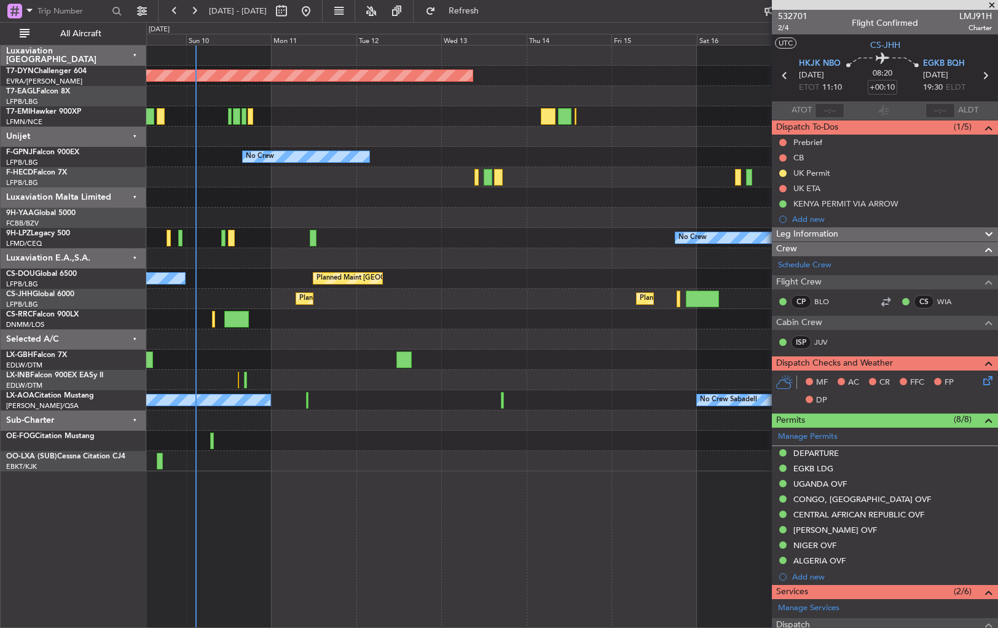
click at [466, 334] on div "Planned Maint [GEOGRAPHIC_DATA]-[GEOGRAPHIC_DATA] No Crew No Crew No Crew Plann…" at bounding box center [571, 258] width 851 height 426
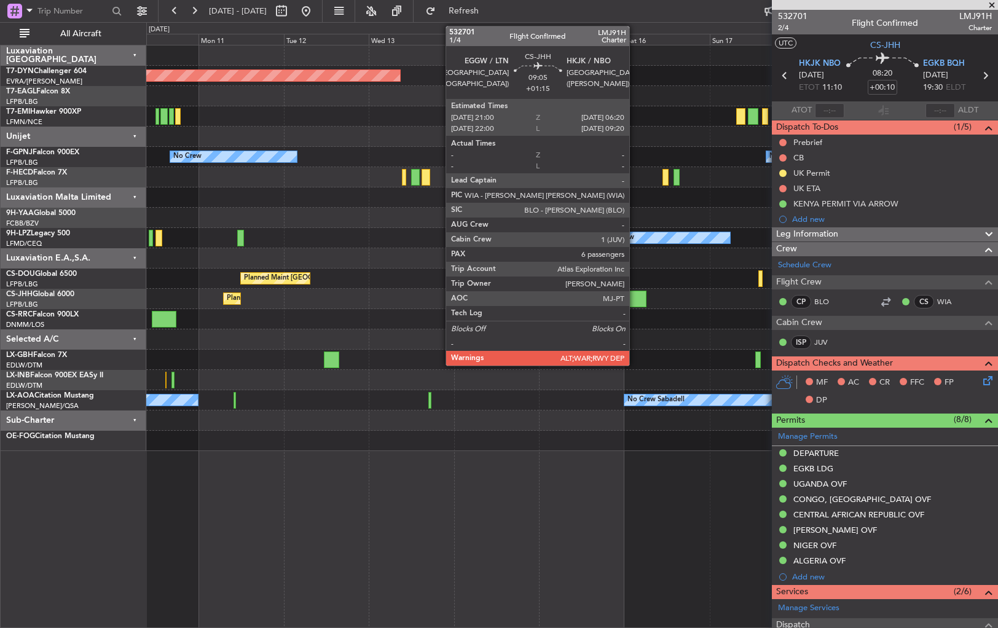
click at [635, 300] on div at bounding box center [629, 299] width 33 height 17
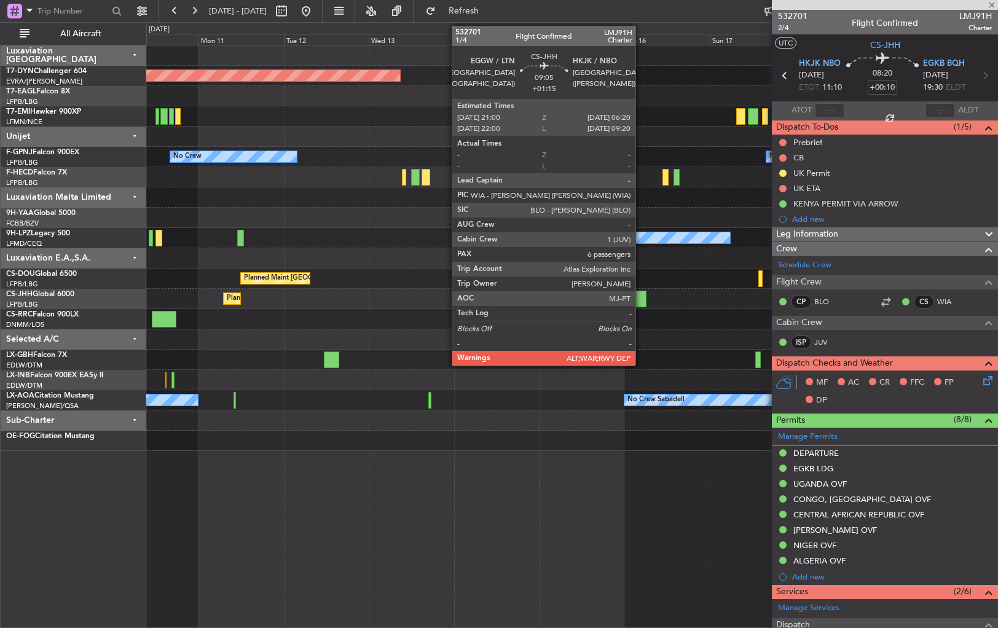
type input "+01:15"
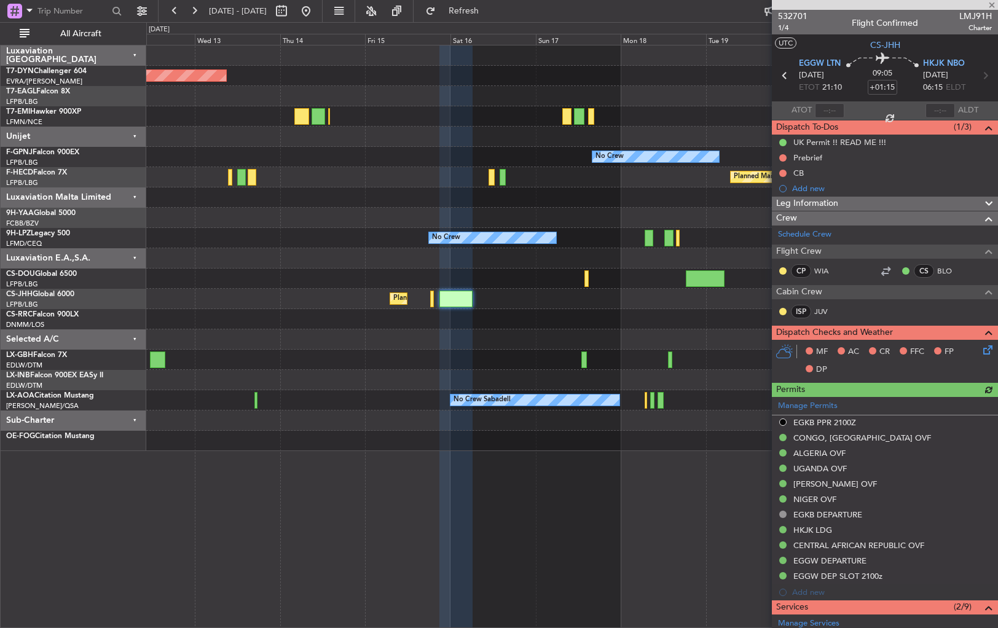
click at [468, 332] on div at bounding box center [571, 339] width 851 height 20
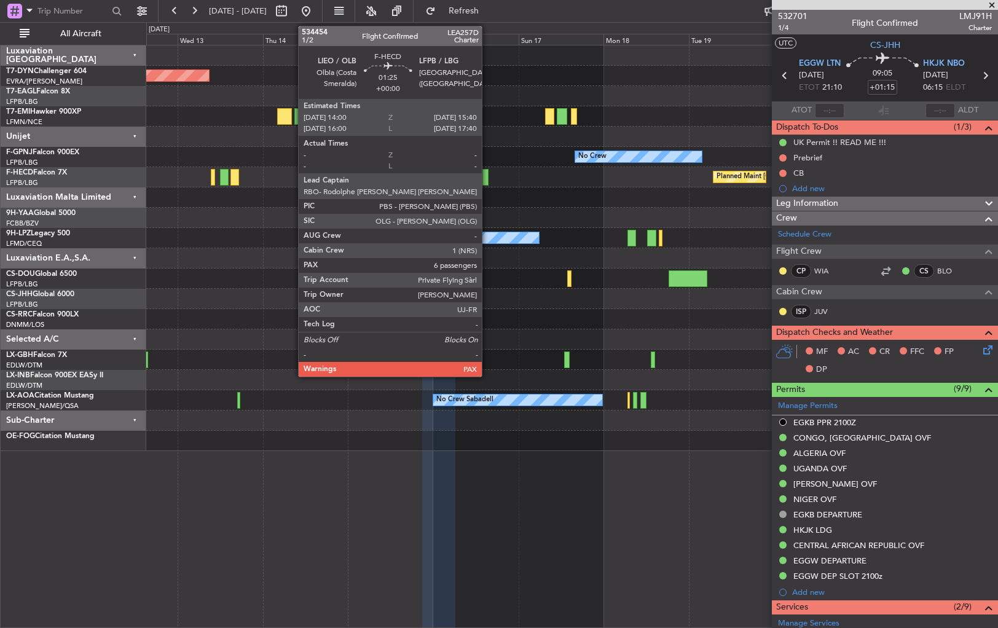
click at [487, 179] on div at bounding box center [485, 177] width 6 height 17
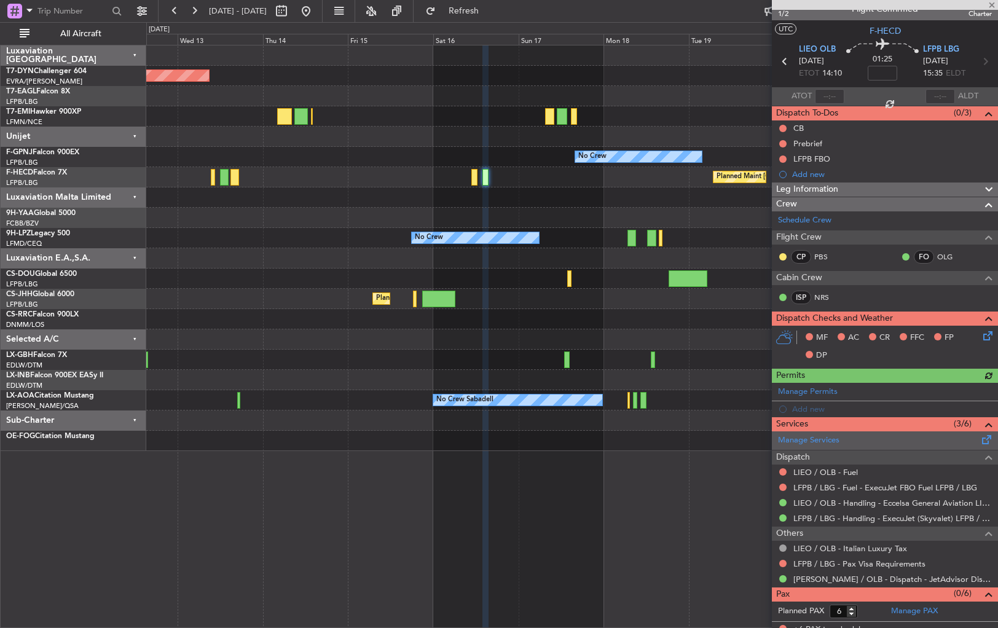
scroll to position [22, 0]
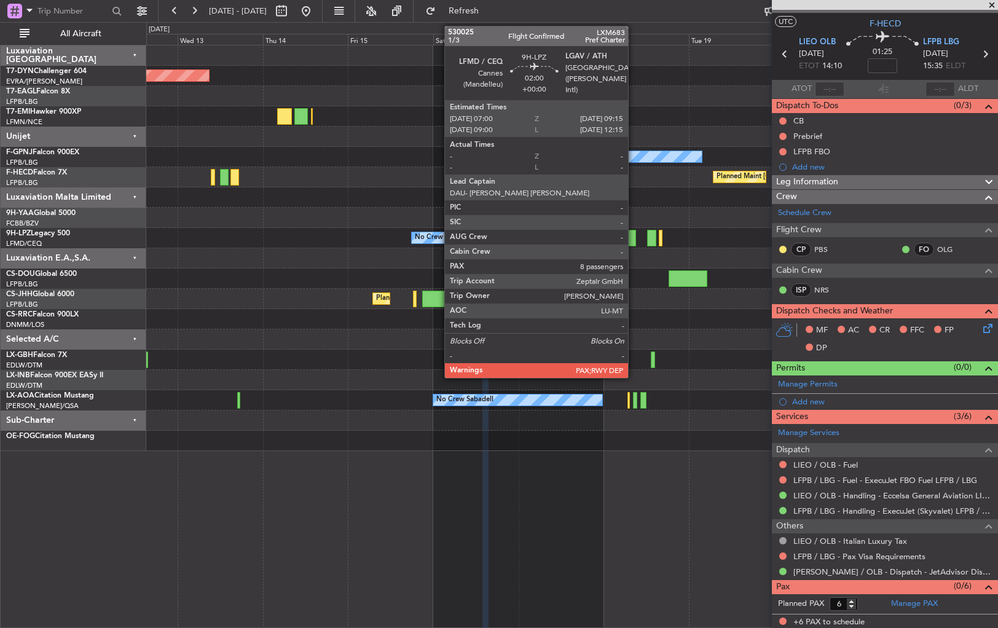
click at [632, 237] on div at bounding box center [631, 238] width 8 height 17
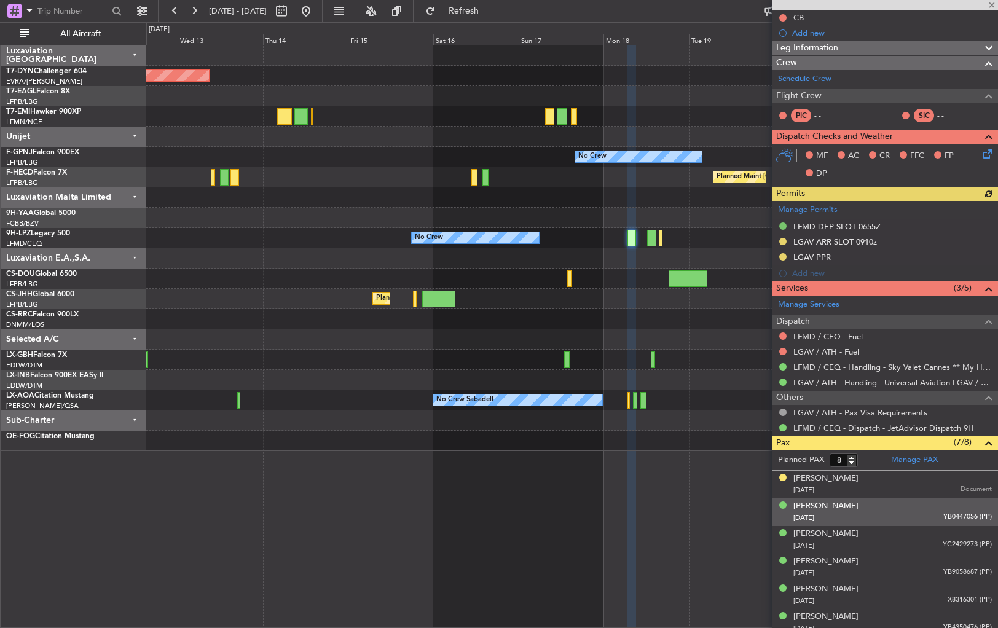
scroll to position [202, 0]
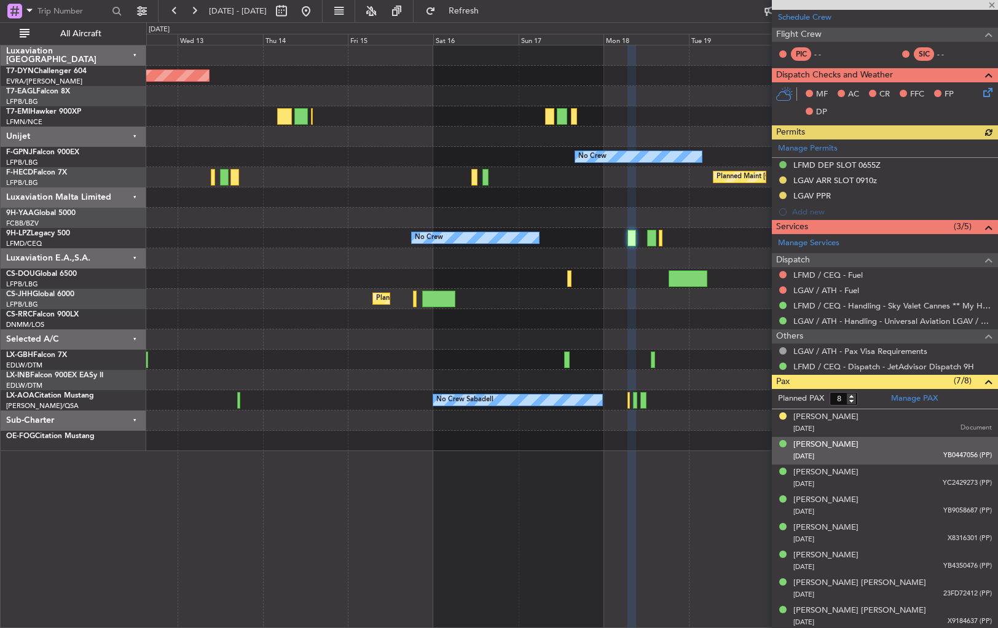
click at [943, 450] on span "YB0447056 (PP)" at bounding box center [967, 455] width 49 height 10
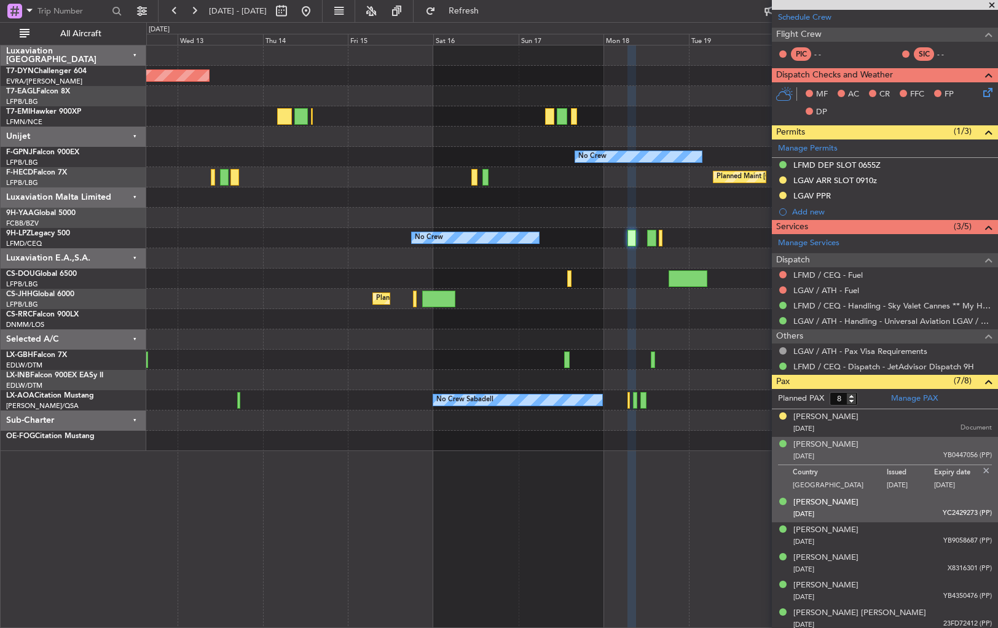
click at [935, 500] on div "[PERSON_NAME] [DATE] YC2429273 (PP)" at bounding box center [892, 509] width 199 height 24
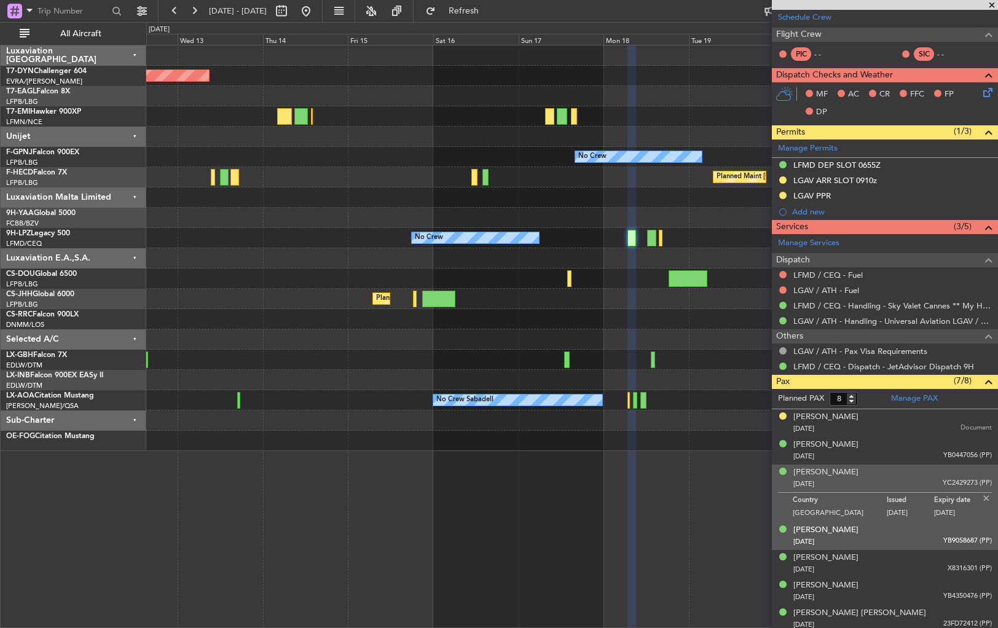
click at [925, 538] on div "[DATE] YB9058687 (PP)" at bounding box center [892, 542] width 199 height 12
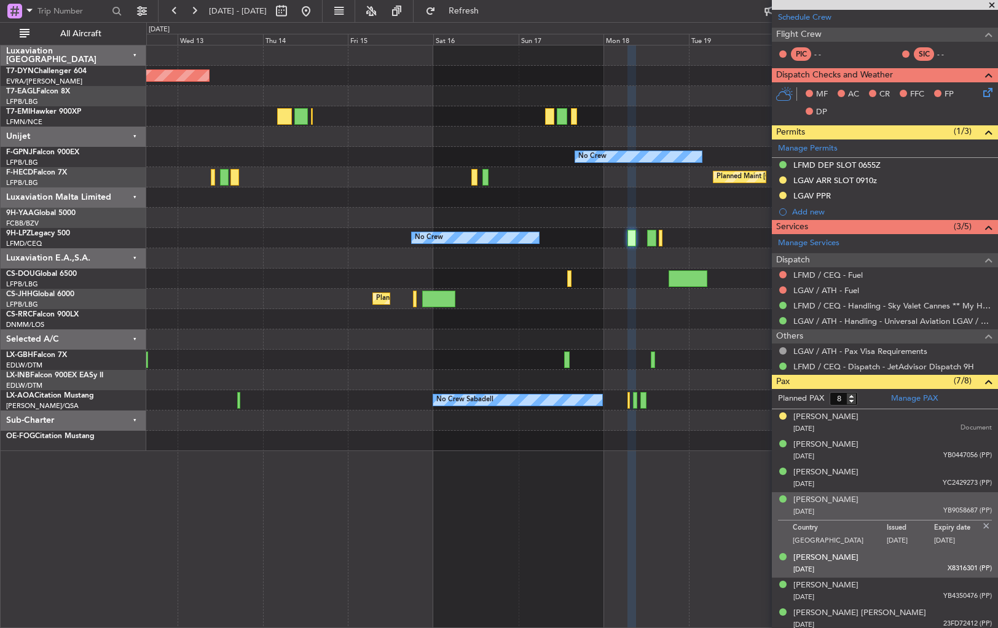
click at [926, 559] on div "[PERSON_NAME] [DATE] X8316301 (PP)" at bounding box center [892, 564] width 199 height 24
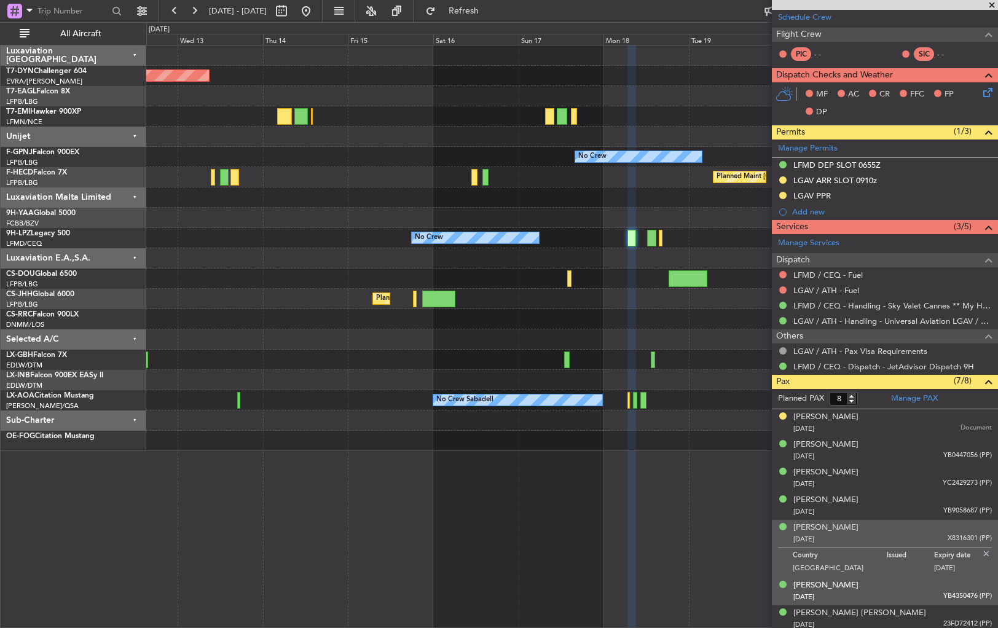
click at [928, 585] on div "[PERSON_NAME] [DATE] YB4350476 (PP)" at bounding box center [892, 592] width 199 height 24
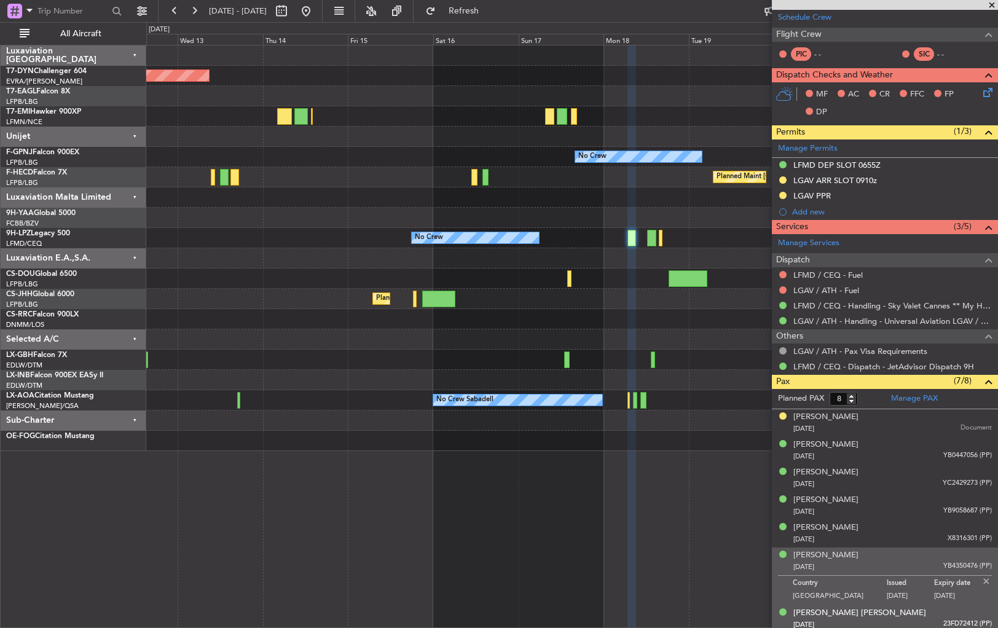
click at [929, 619] on div "[DATE] 23FD72412 (PP)" at bounding box center [892, 625] width 199 height 12
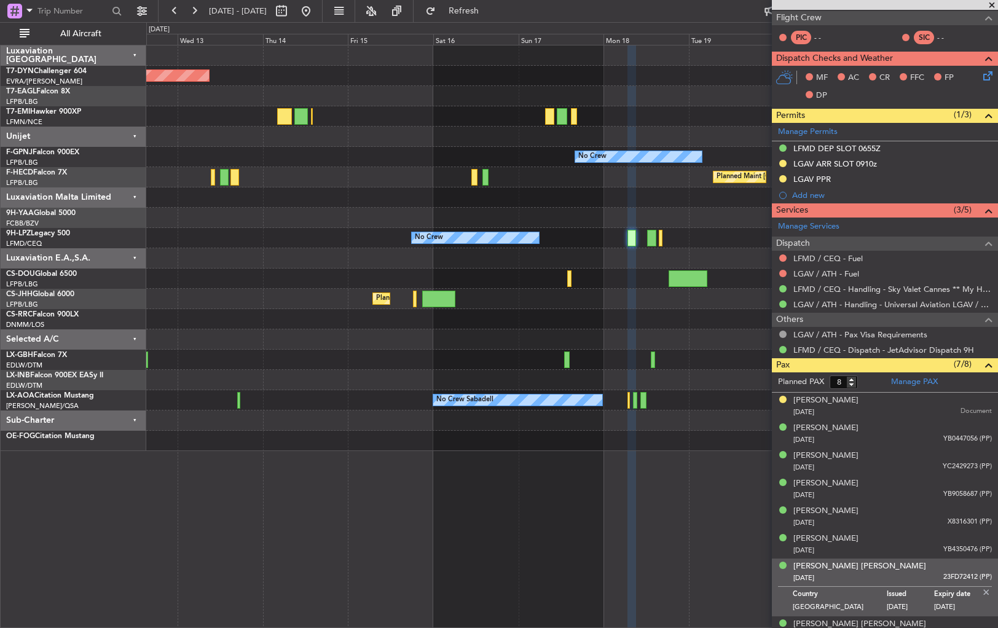
scroll to position [232, 0]
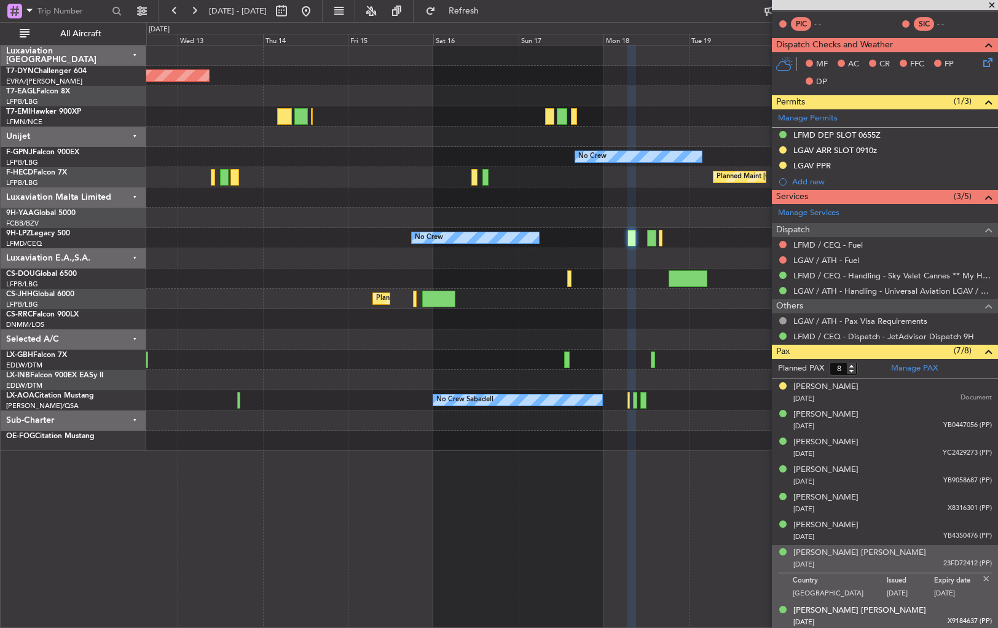
click at [919, 612] on div "[PERSON_NAME] [PERSON_NAME] [DATE] X9184637 (PP)" at bounding box center [892, 617] width 199 height 24
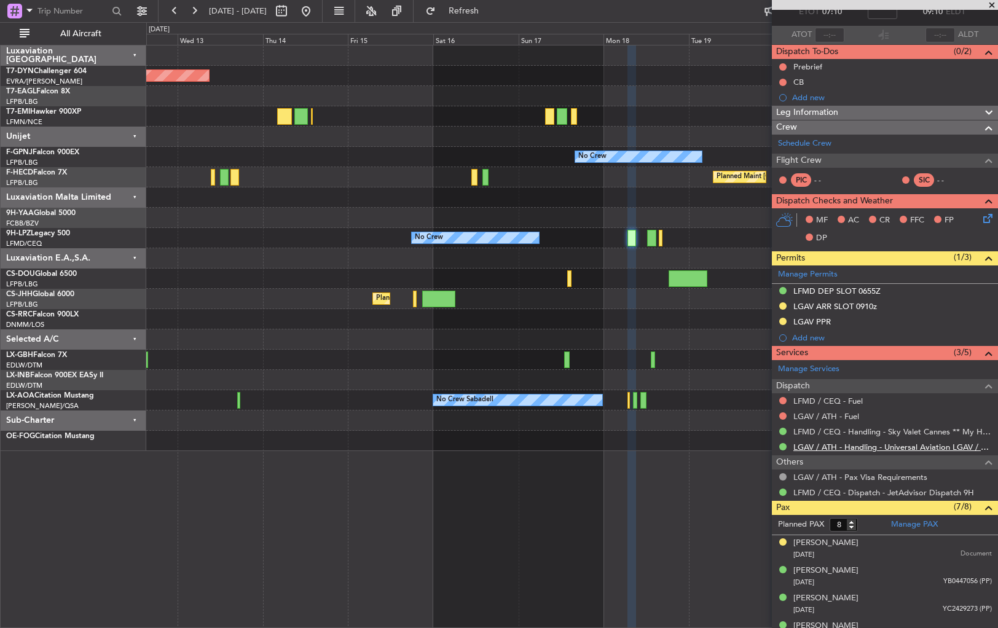
scroll to position [0, 0]
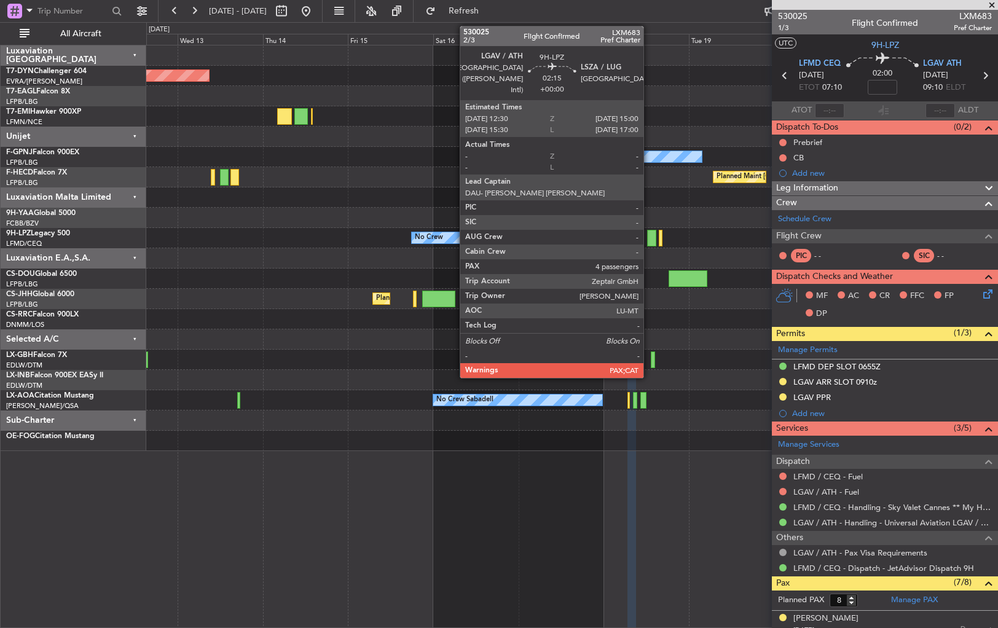
click at [649, 241] on div at bounding box center [651, 238] width 9 height 17
type input "4"
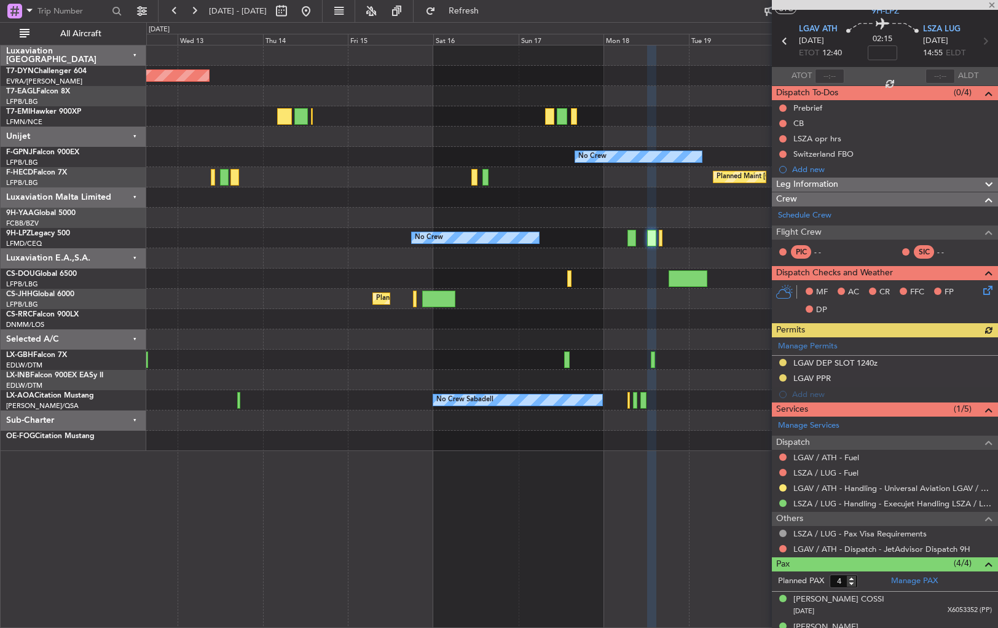
scroll to position [106, 0]
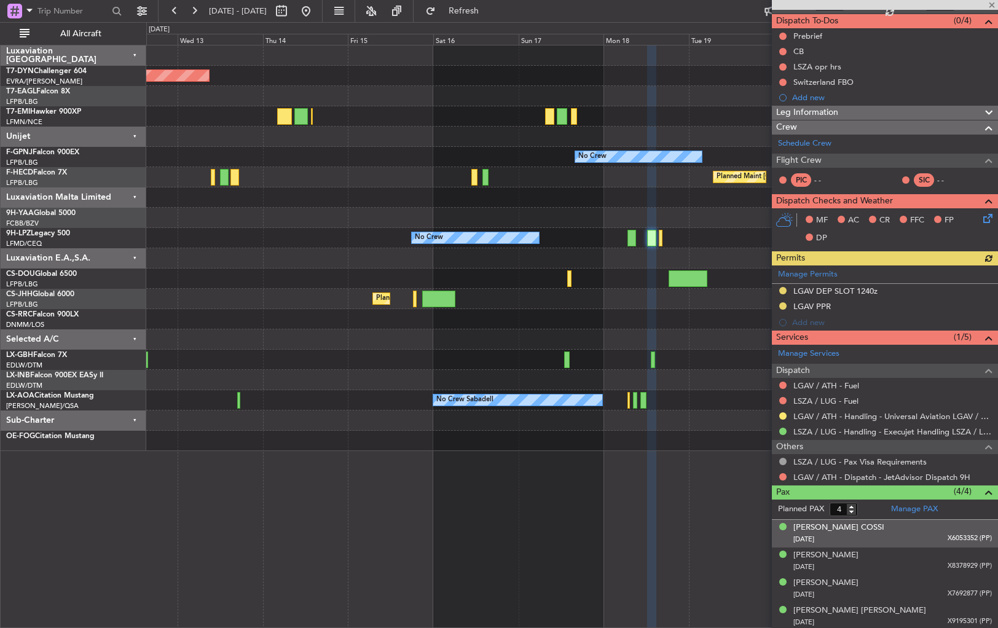
click at [912, 541] on div "[DATE] X6053352 (PP)" at bounding box center [892, 539] width 199 height 12
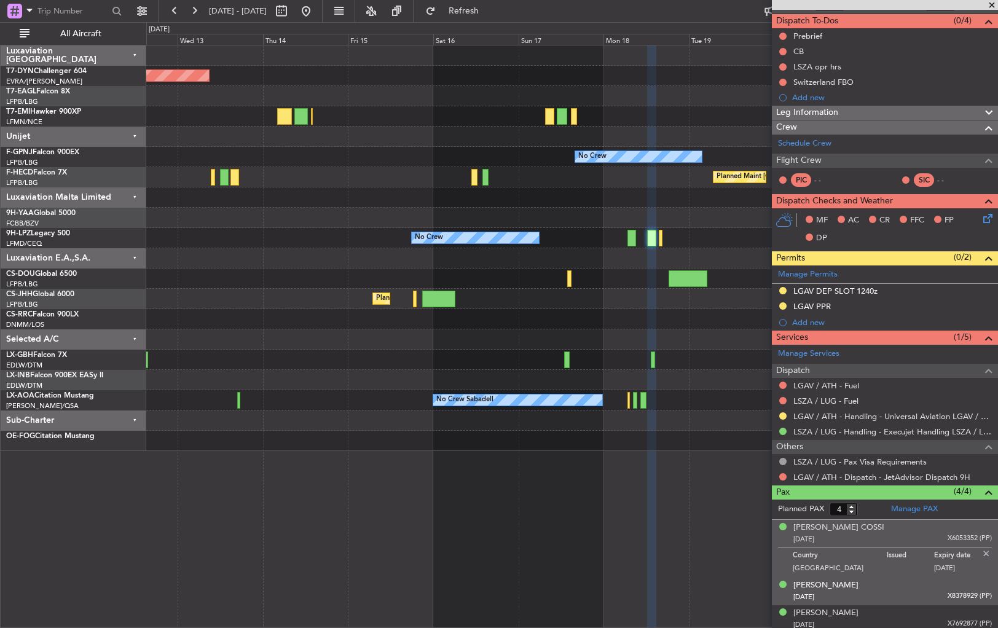
click at [922, 583] on div "[PERSON_NAME] [DATE] X8378929 (PP)" at bounding box center [892, 592] width 199 height 24
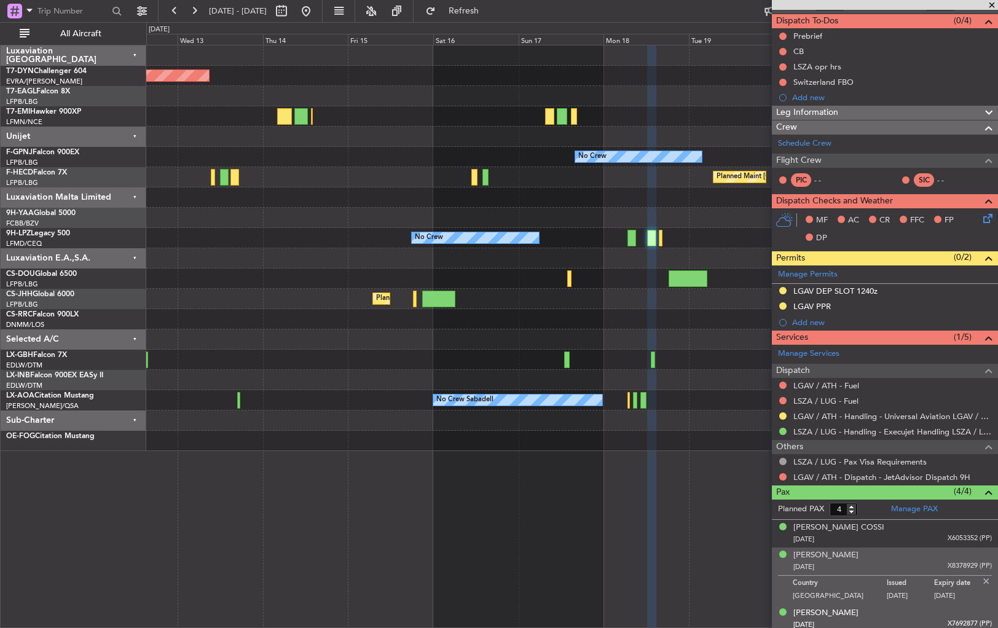
click at [928, 611] on div "[PERSON_NAME] [DATE] X7692877 (PP)" at bounding box center [892, 619] width 199 height 24
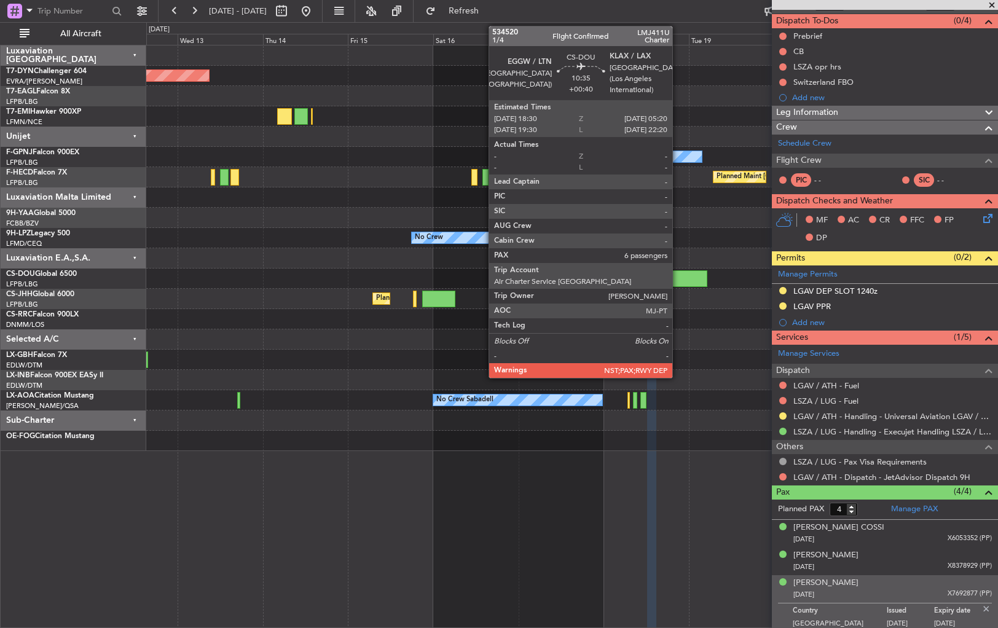
click at [678, 281] on div at bounding box center [688, 278] width 39 height 17
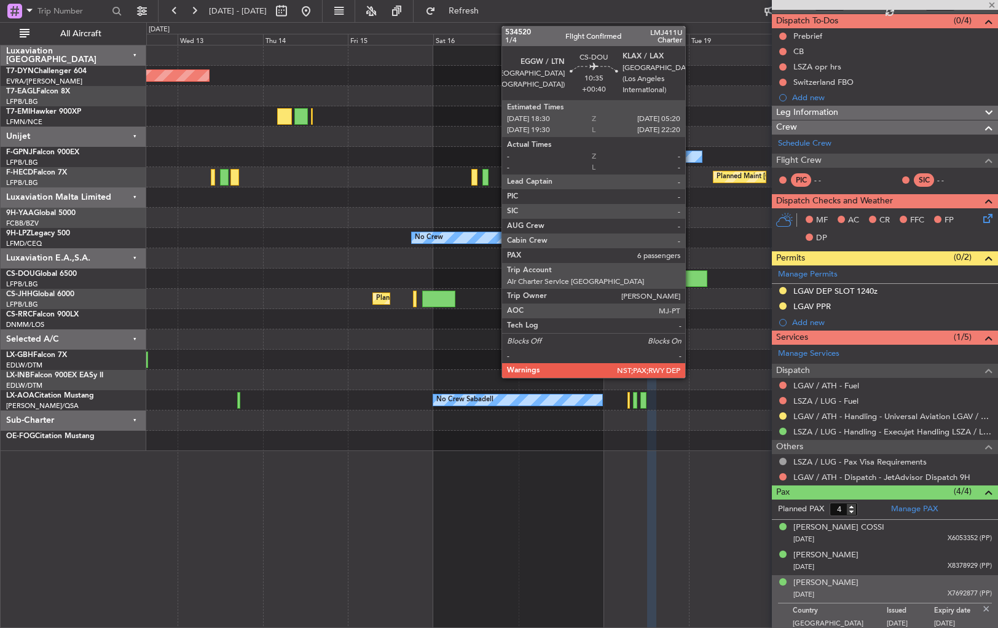
type input "+00:40"
type input "6"
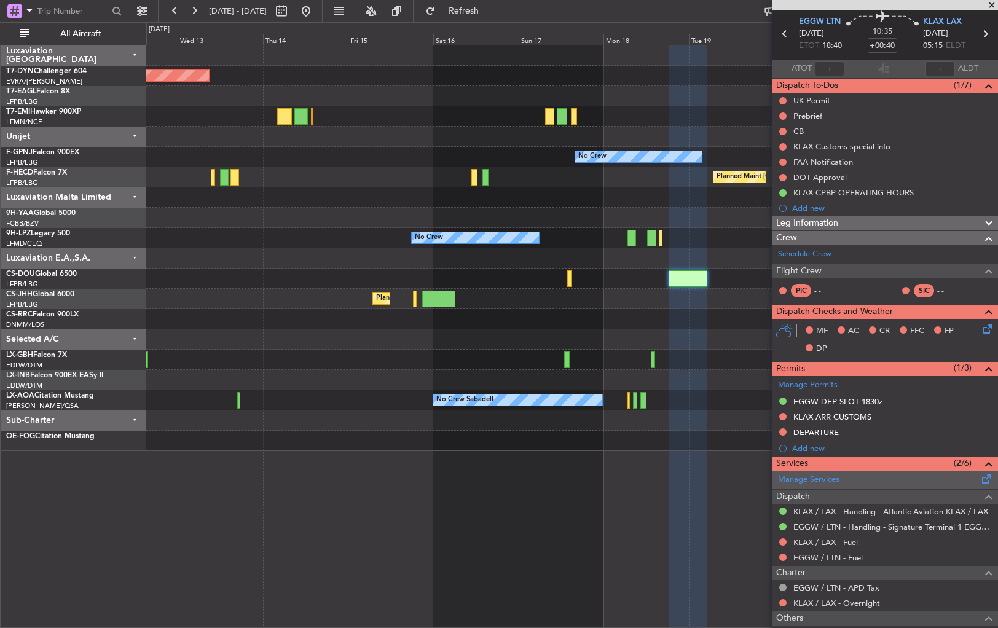
scroll to position [0, 0]
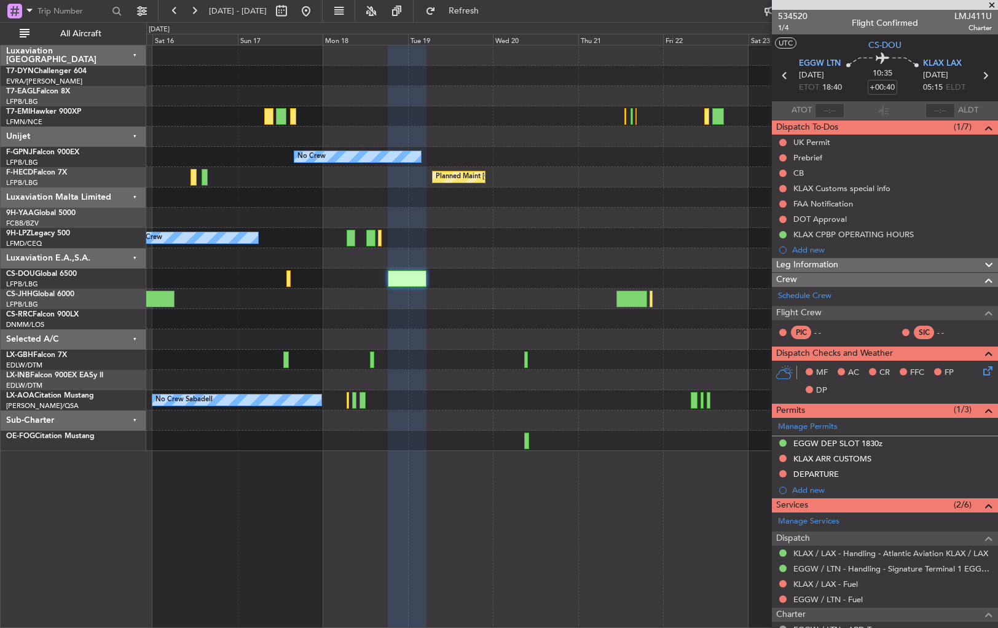
click at [417, 355] on div "Planned Maint Geneva (Cointrin) No Crew No Crew Planned Maint [GEOGRAPHIC_DATA]…" at bounding box center [571, 248] width 851 height 406
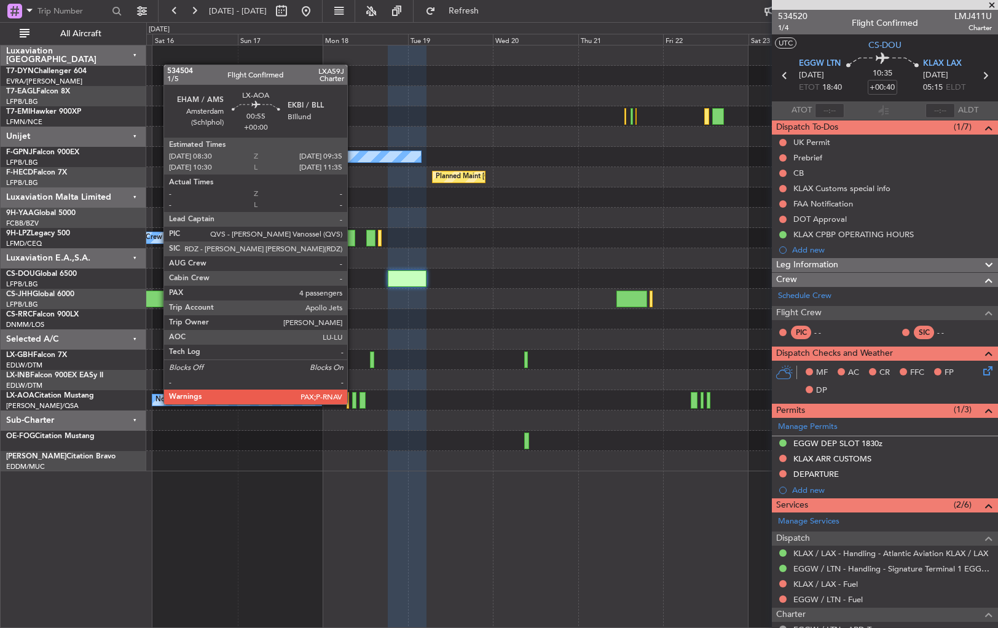
click at [353, 403] on div at bounding box center [354, 400] width 4 height 17
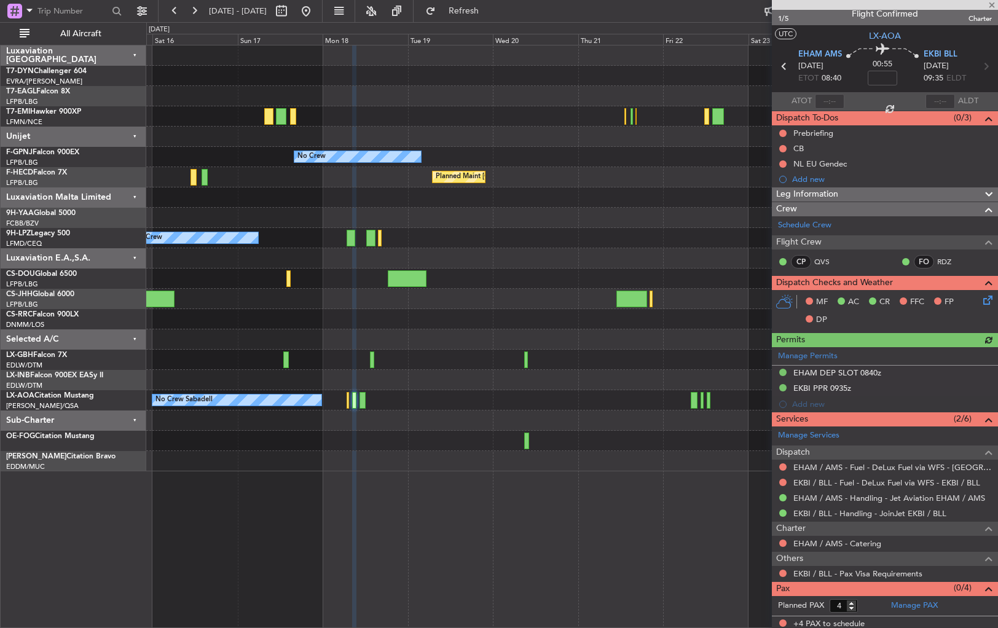
scroll to position [11, 0]
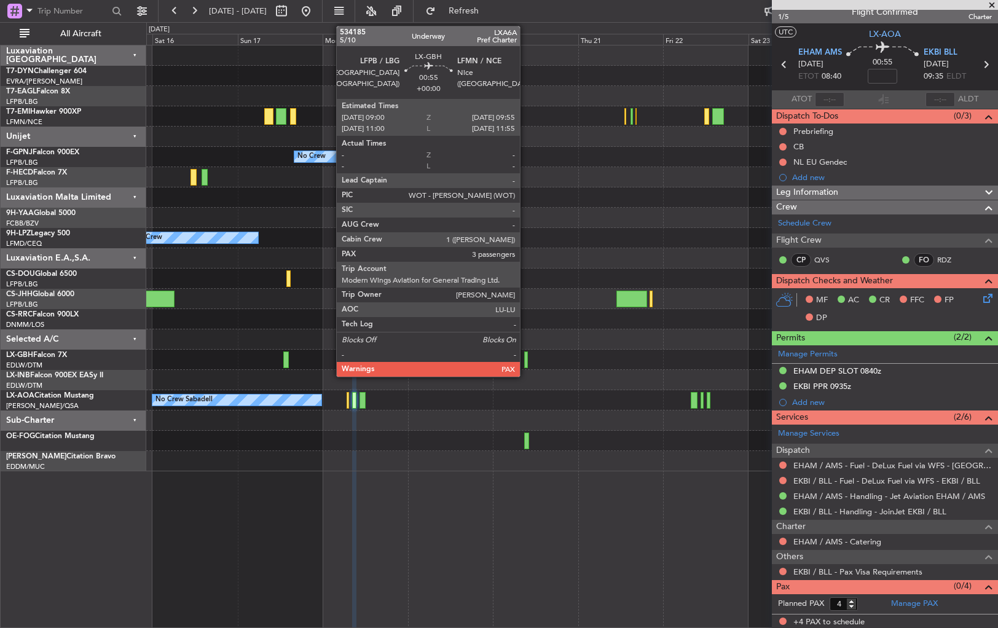
click at [525, 358] on div at bounding box center [526, 360] width 4 height 17
type input "3"
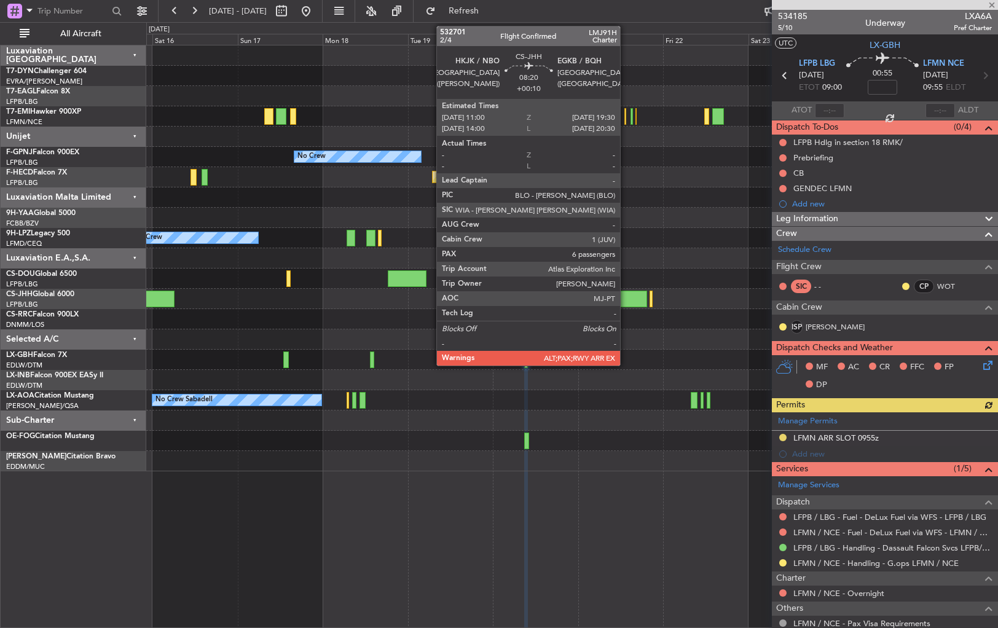
click at [626, 298] on div at bounding box center [631, 299] width 31 height 17
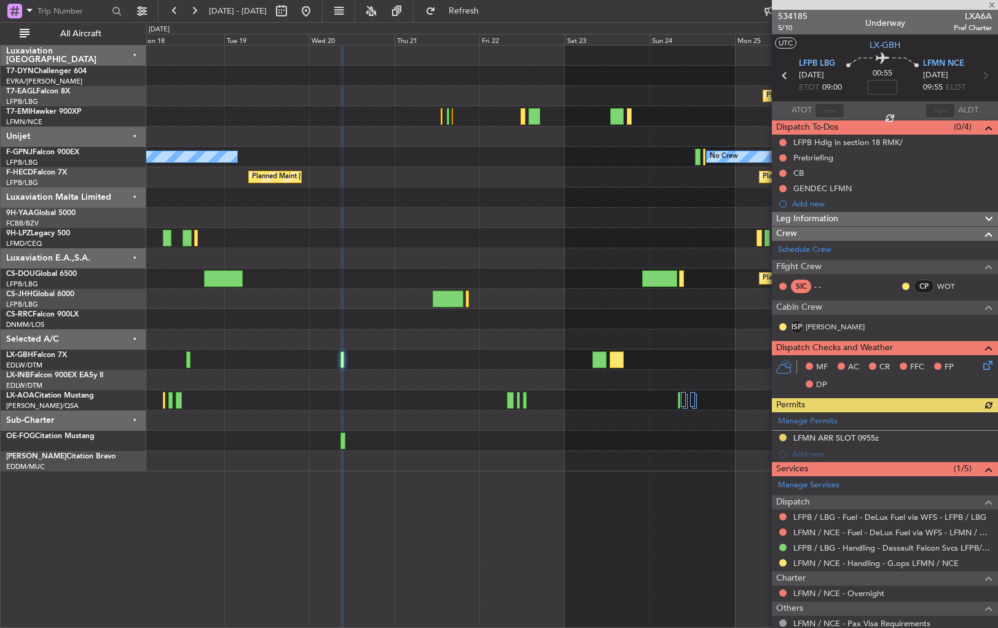
click at [453, 256] on div at bounding box center [571, 258] width 851 height 20
type input "+00:10"
type input "6"
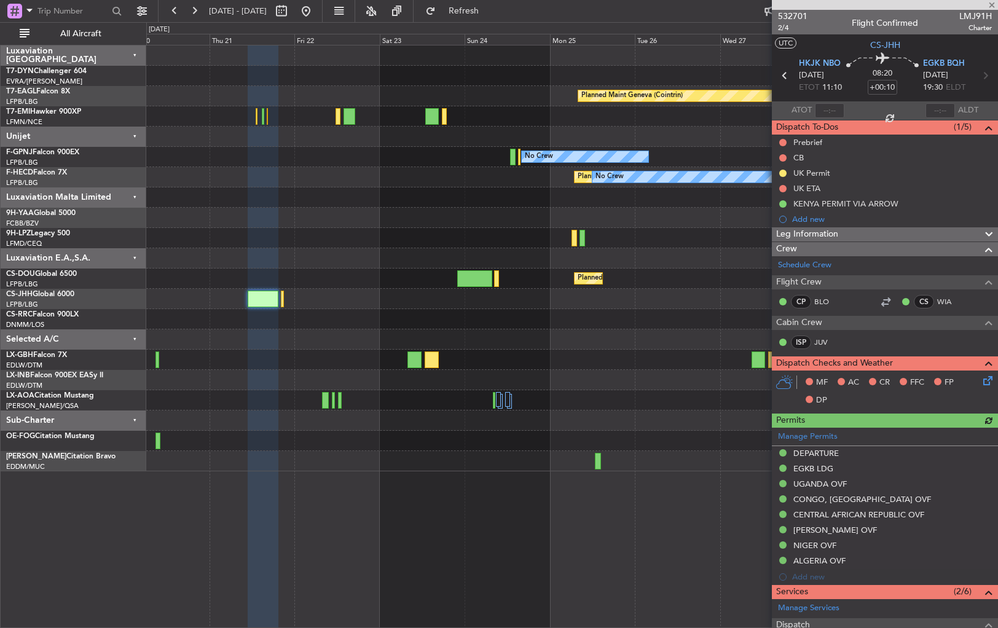
click at [358, 295] on div at bounding box center [571, 299] width 851 height 20
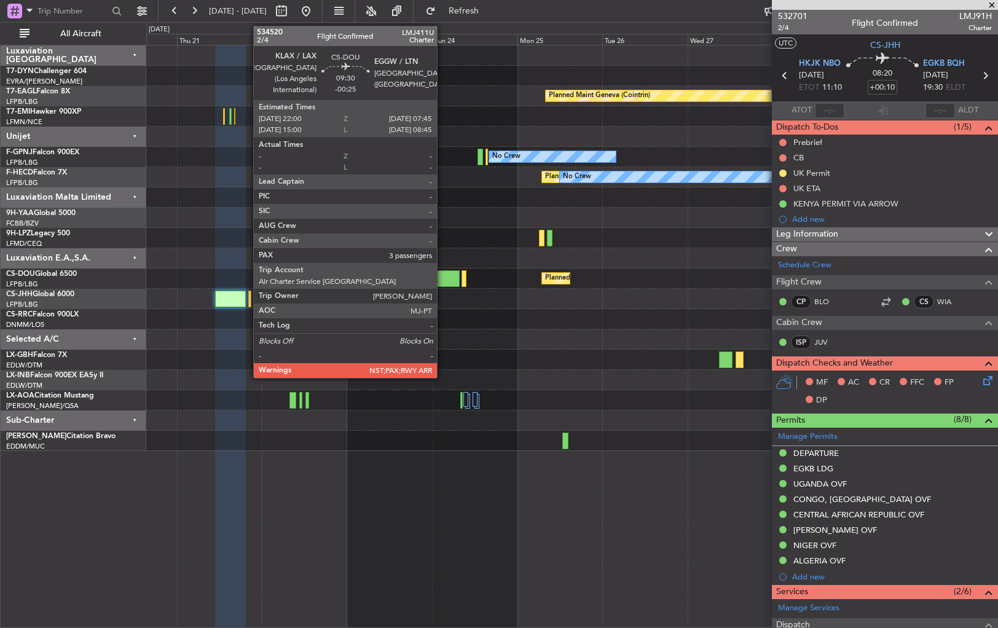
click at [442, 278] on div at bounding box center [442, 278] width 35 height 17
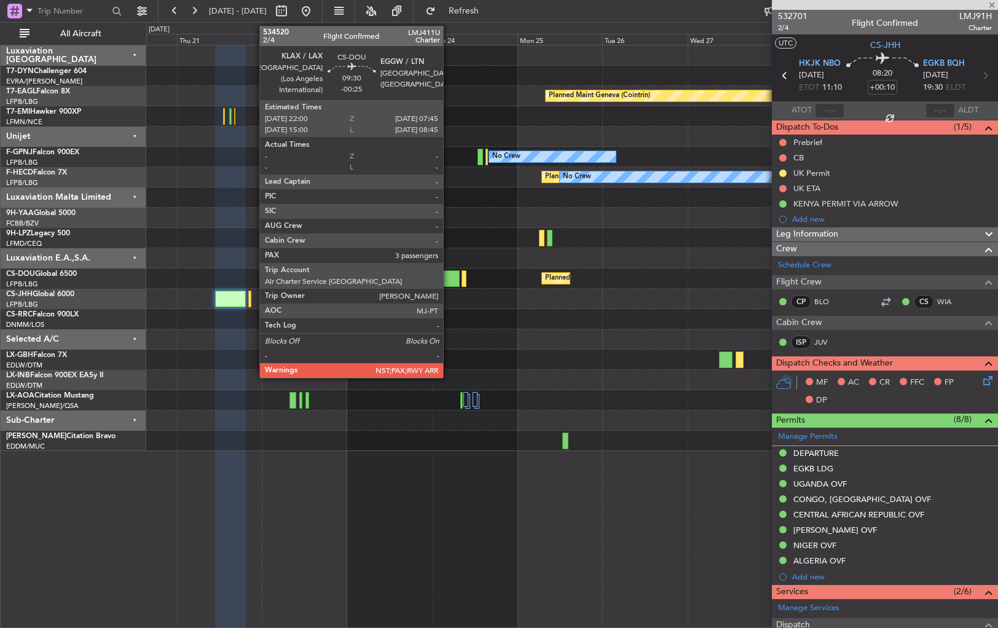
type input "-00:25"
type input "3"
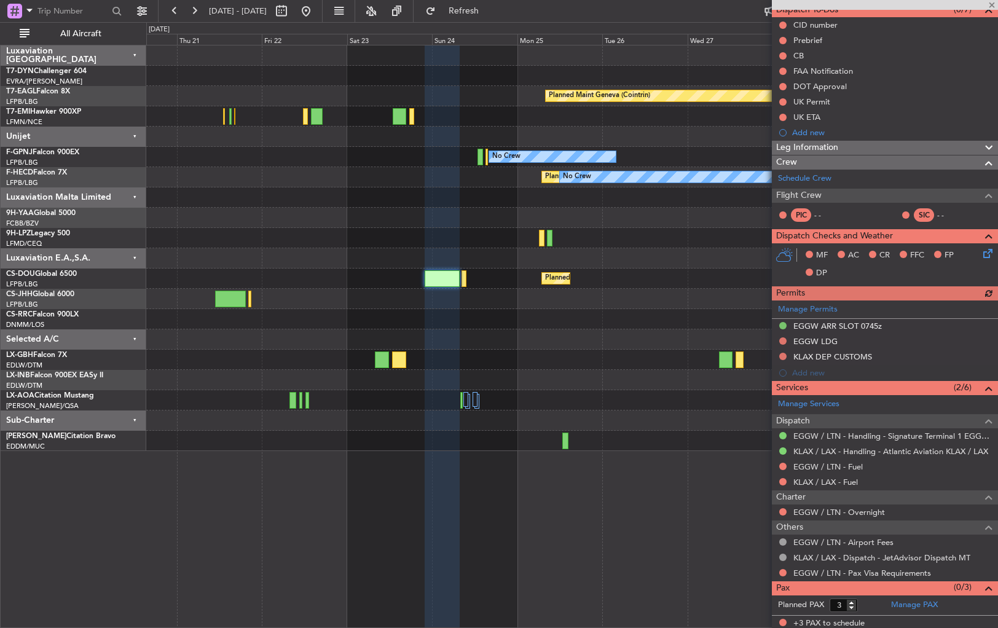
scroll to position [119, 0]
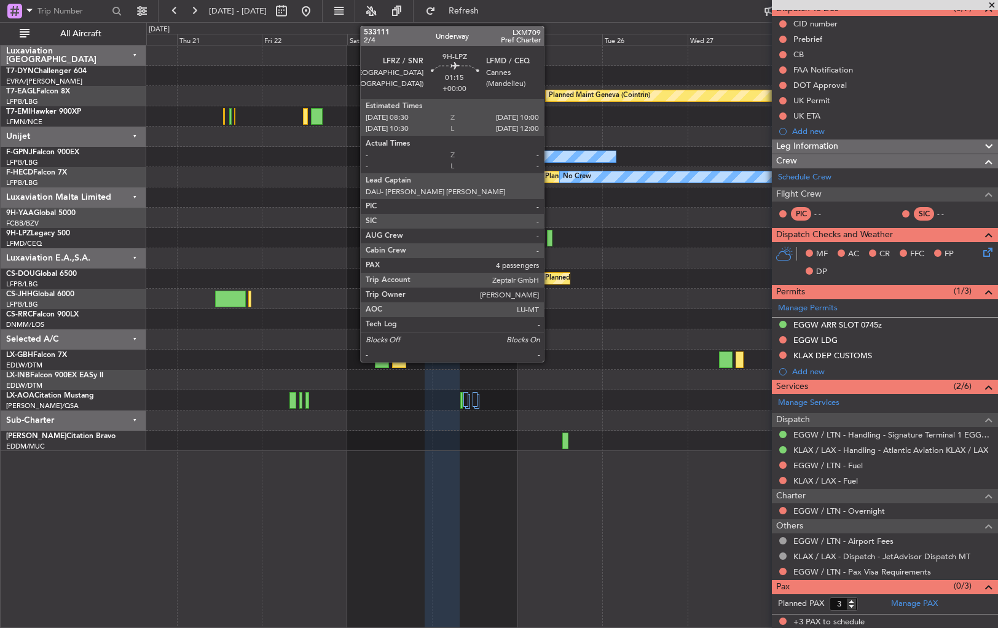
click at [549, 236] on div at bounding box center [550, 238] width 6 height 17
type input "4"
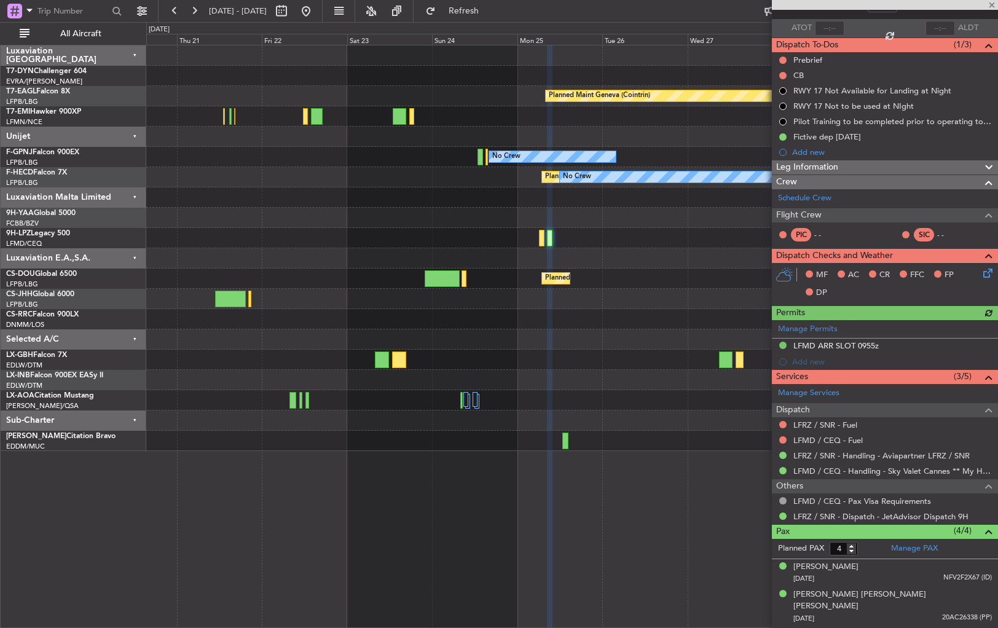
scroll to position [122, 0]
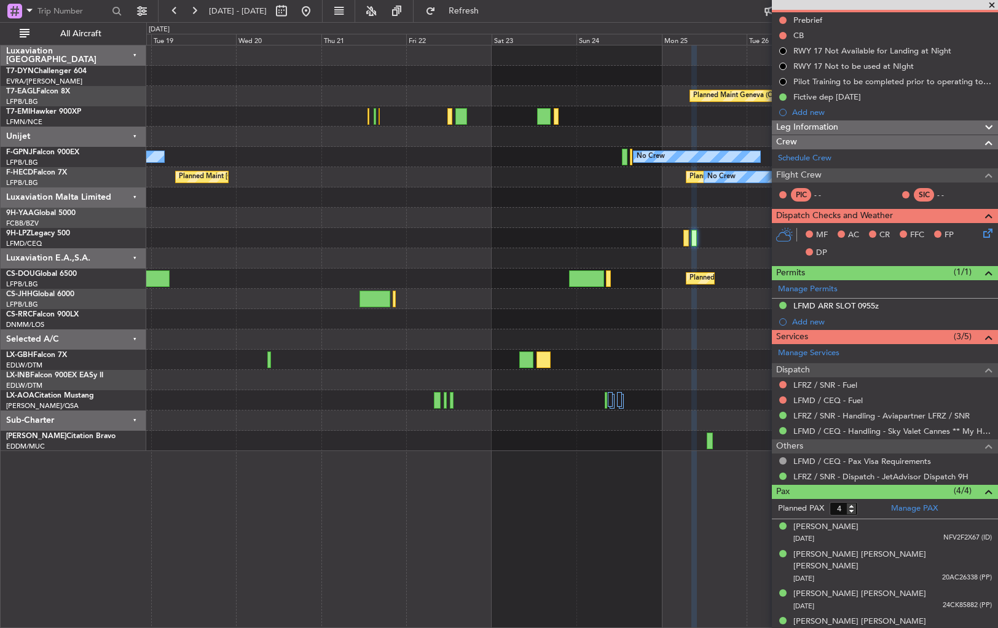
click at [816, 250] on fb-app "[DATE] - [DATE] Refresh Quick Links All Aircraft Planned Maint Geneva ([GEOGRAP…" at bounding box center [499, 318] width 998 height 619
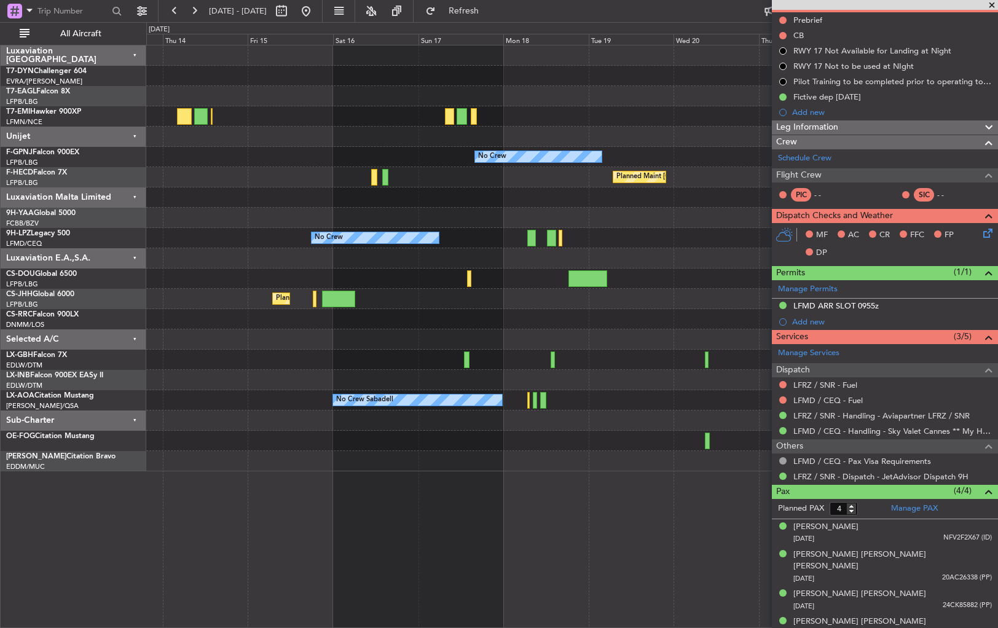
click at [669, 344] on div "Planned Maint [GEOGRAPHIC_DATA]-[GEOGRAPHIC_DATA] Planned Maint Geneva ([GEOGRA…" at bounding box center [571, 258] width 851 height 426
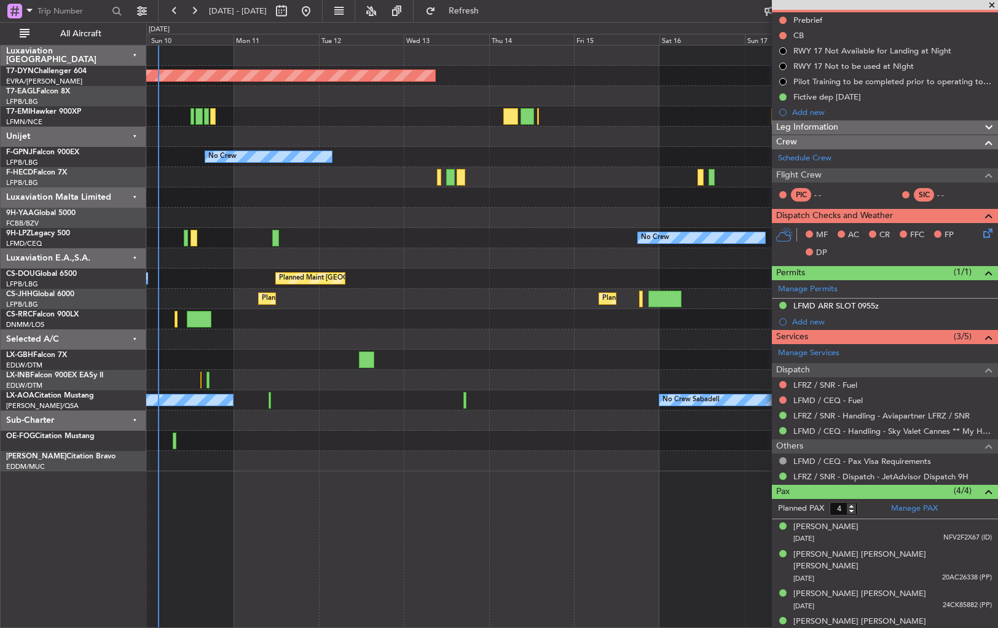
click at [636, 387] on div "Planned Maint [GEOGRAPHIC_DATA]-[GEOGRAPHIC_DATA] No Crew No Crew No Crew Plann…" at bounding box center [571, 258] width 851 height 426
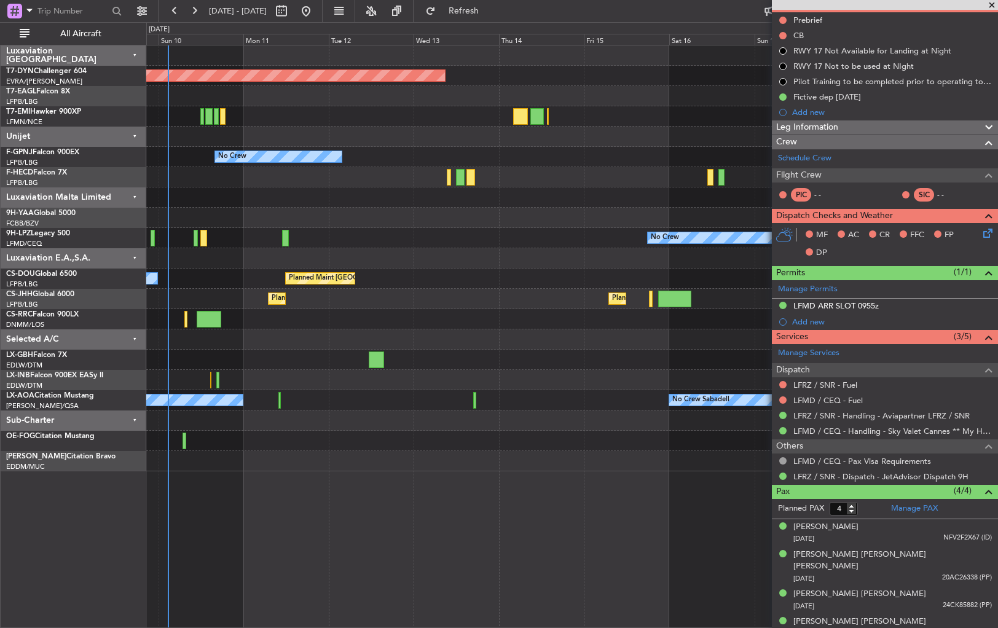
click at [388, 374] on div "Planned Maint [GEOGRAPHIC_DATA]-[GEOGRAPHIC_DATA] No Crew No Crew No Crew Plann…" at bounding box center [571, 258] width 851 height 426
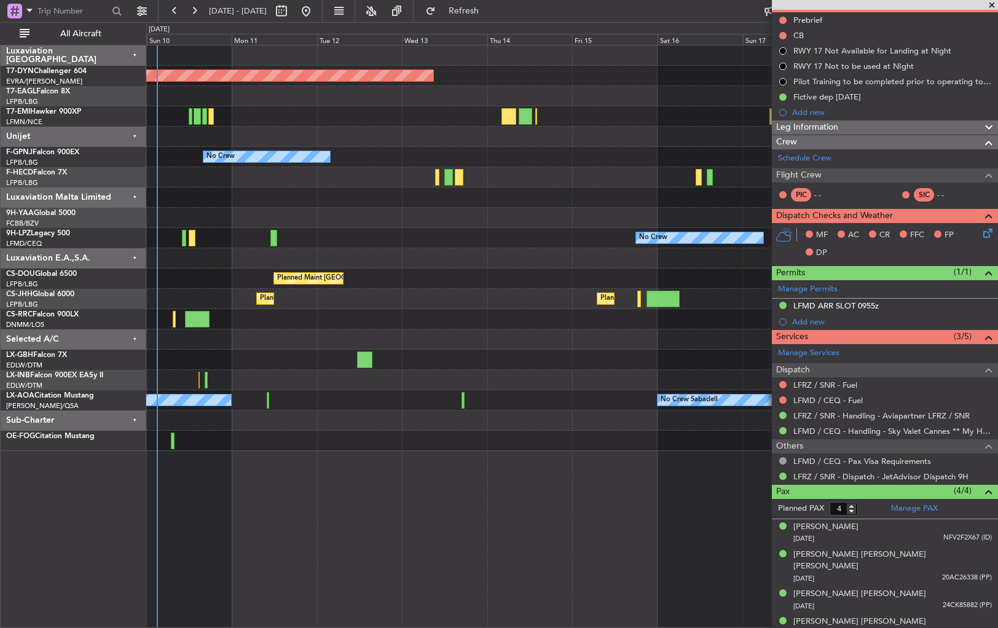
click at [402, 224] on div at bounding box center [571, 218] width 851 height 20
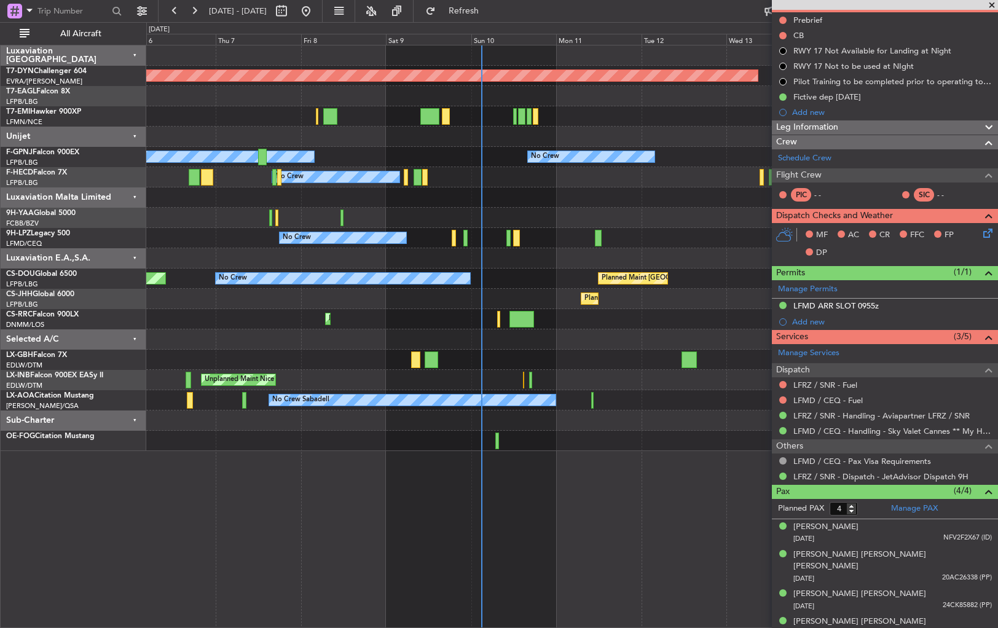
click at [573, 141] on div "Planned Maint [GEOGRAPHIC_DATA]-[GEOGRAPHIC_DATA] A/C Unavailable No Crew No Cr…" at bounding box center [571, 248] width 851 height 406
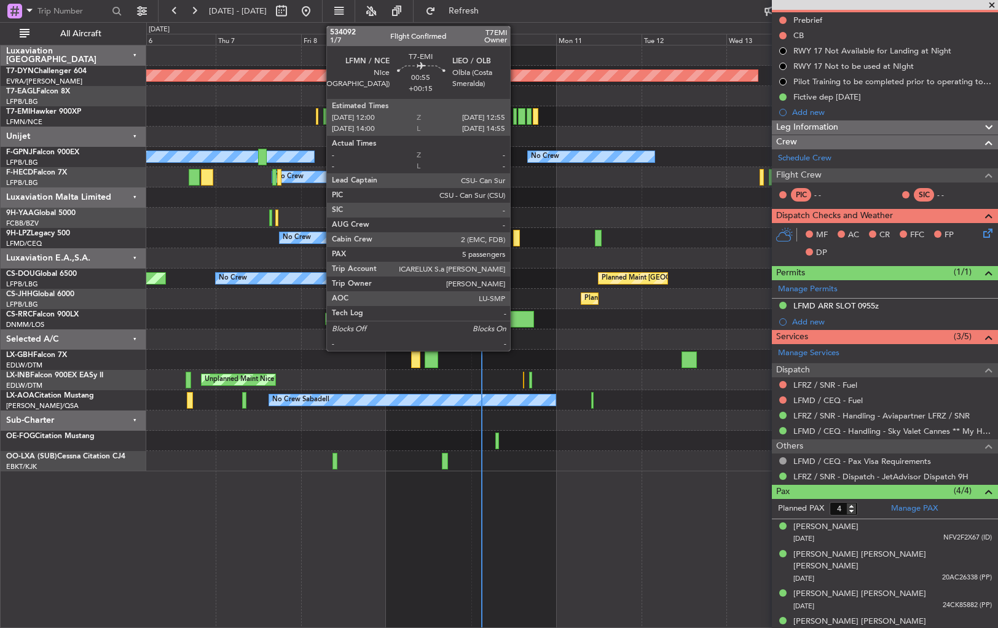
click at [516, 120] on div at bounding box center [515, 116] width 4 height 17
type input "+00:15"
type input "5"
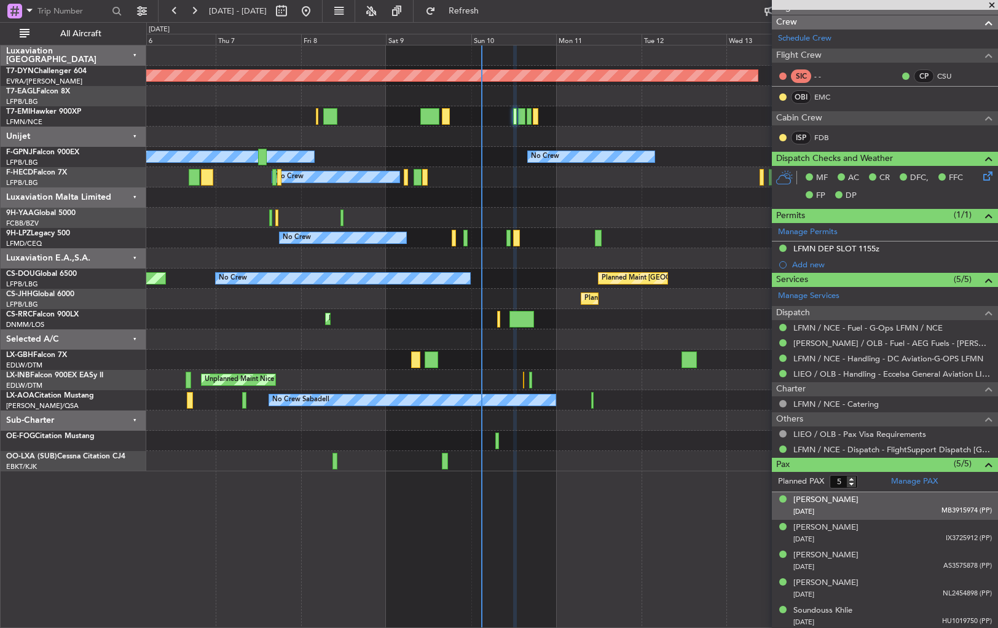
scroll to position [0, 0]
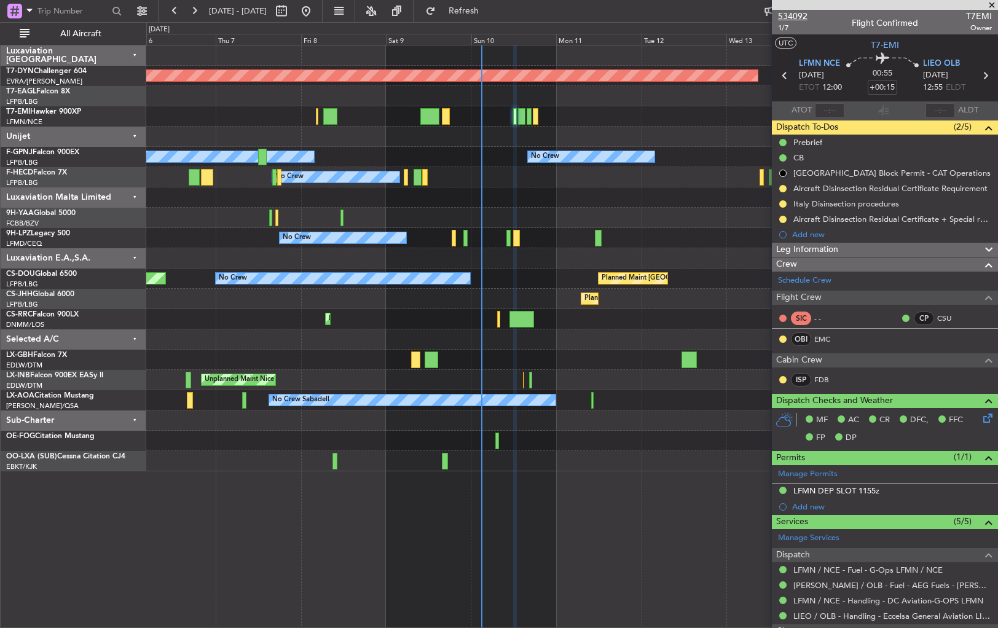
click at [799, 17] on span "534092" at bounding box center [792, 16] width 29 height 13
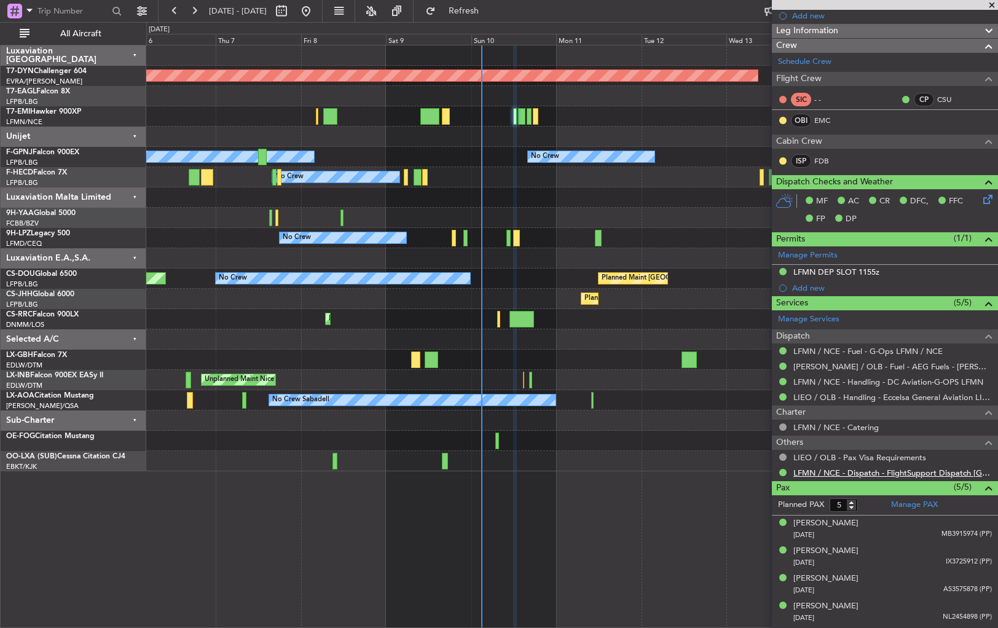
scroll to position [242, 0]
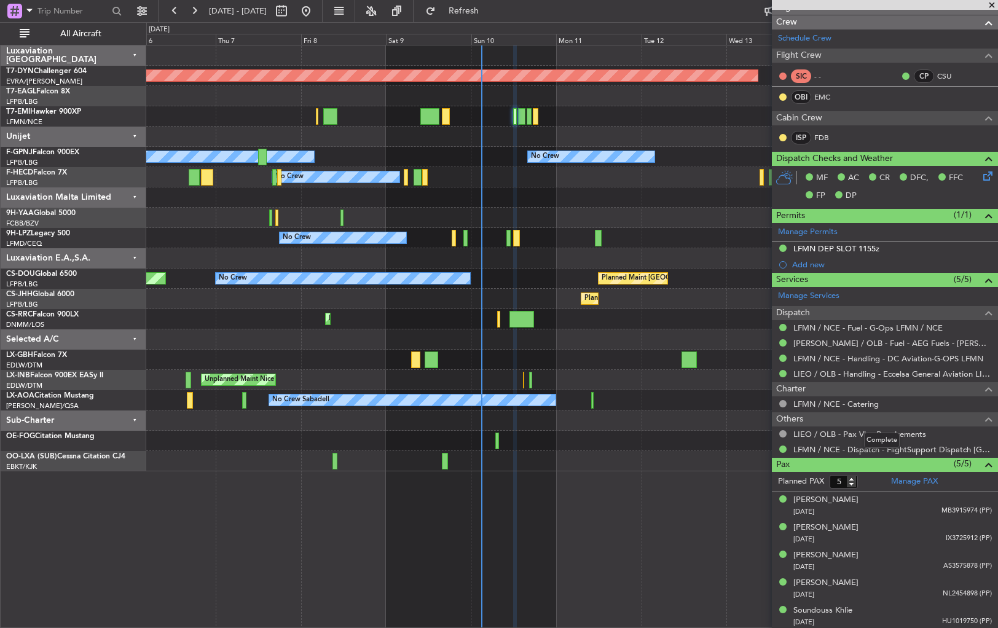
click at [981, 414] on span at bounding box center [988, 419] width 15 height 15
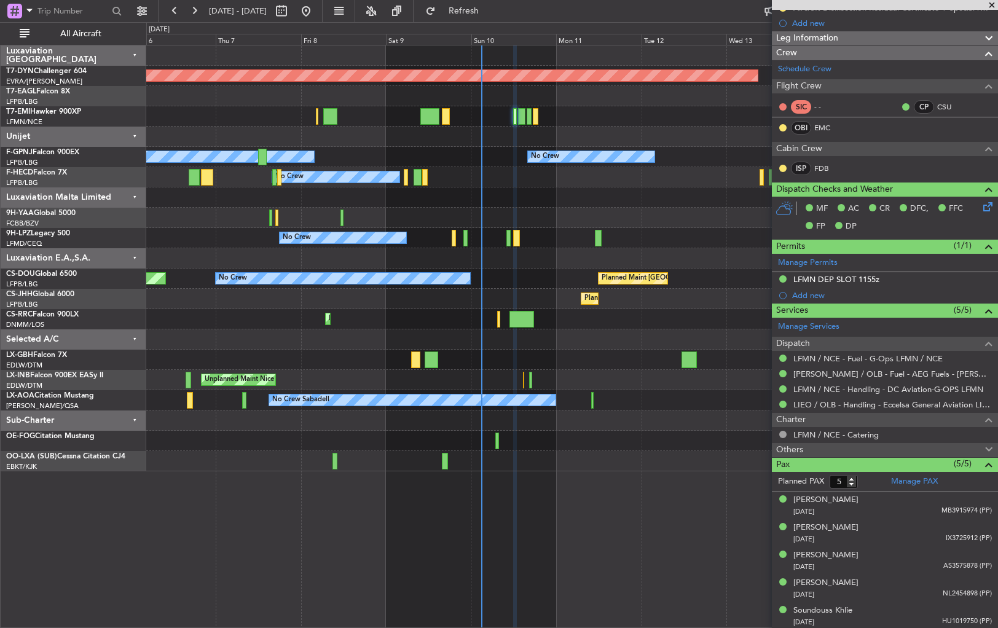
click at [982, 445] on span at bounding box center [988, 449] width 15 height 15
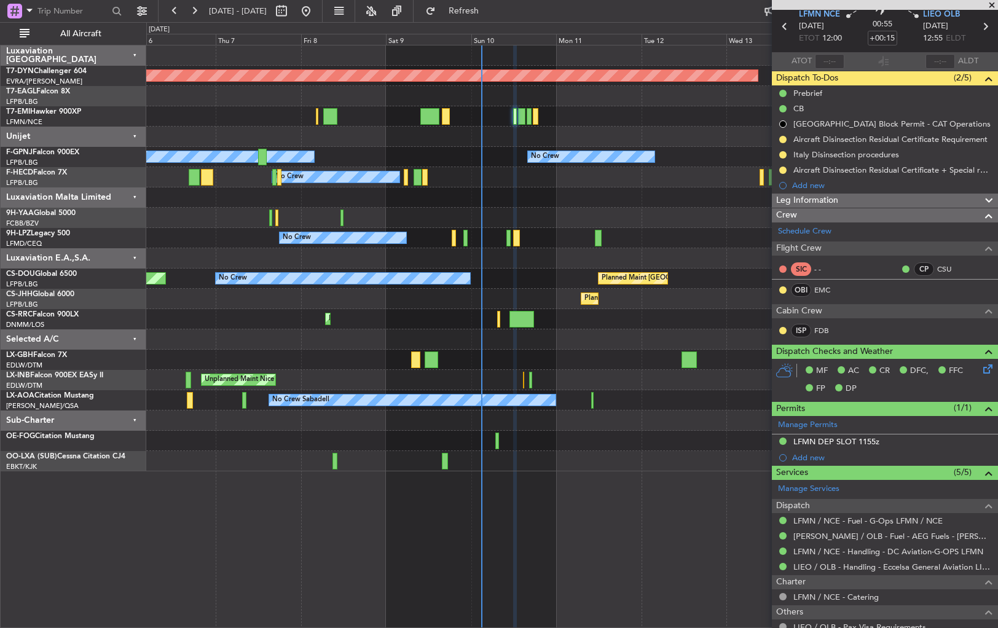
scroll to position [0, 0]
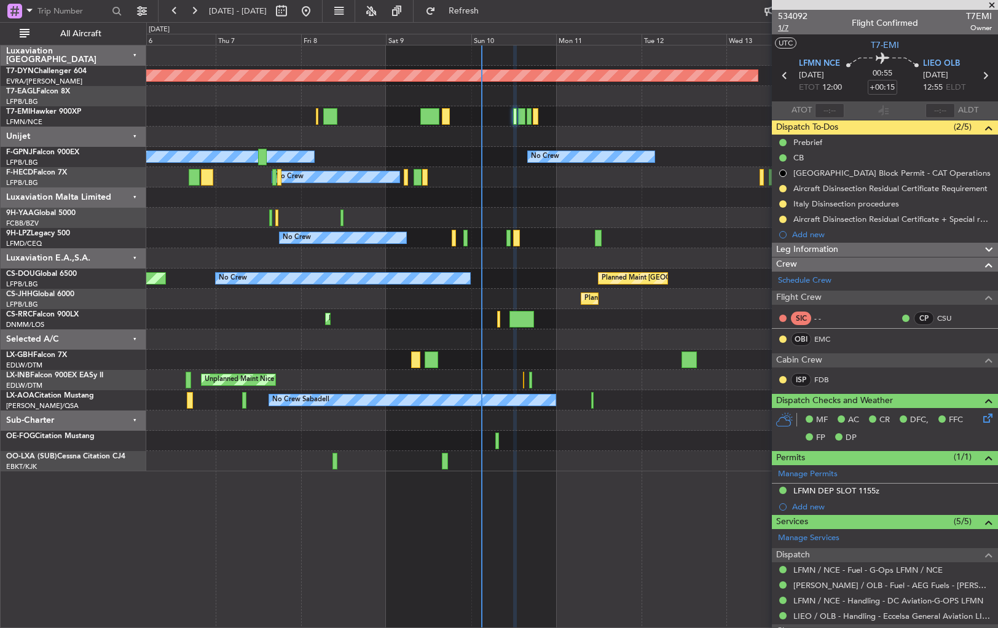
click at [785, 28] on span "1/7" at bounding box center [792, 28] width 29 height 10
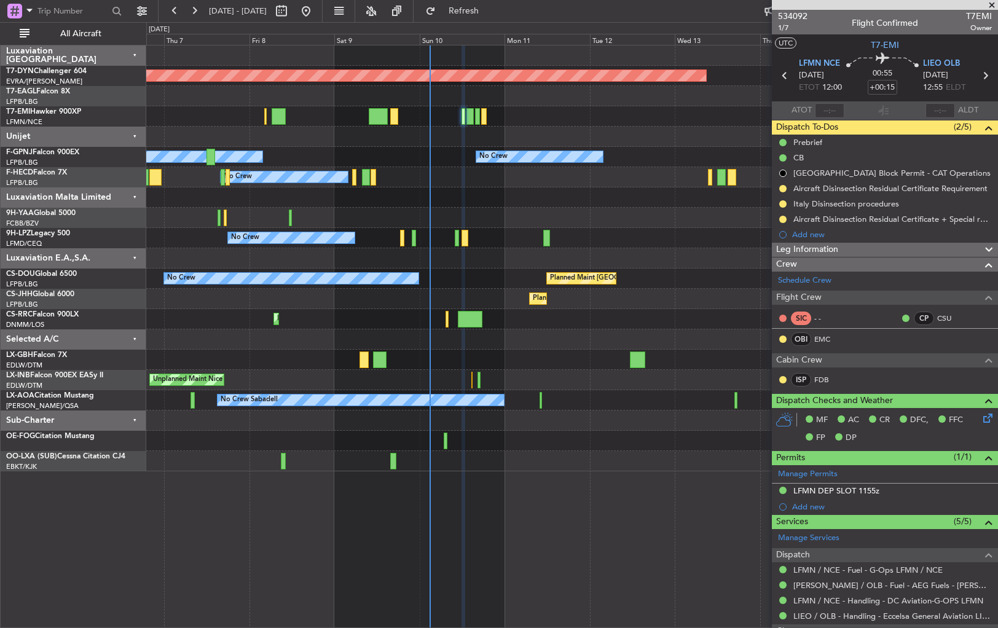
click at [467, 186] on div "No Crew Planned Maint [GEOGRAPHIC_DATA] ([GEOGRAPHIC_DATA])" at bounding box center [571, 177] width 851 height 20
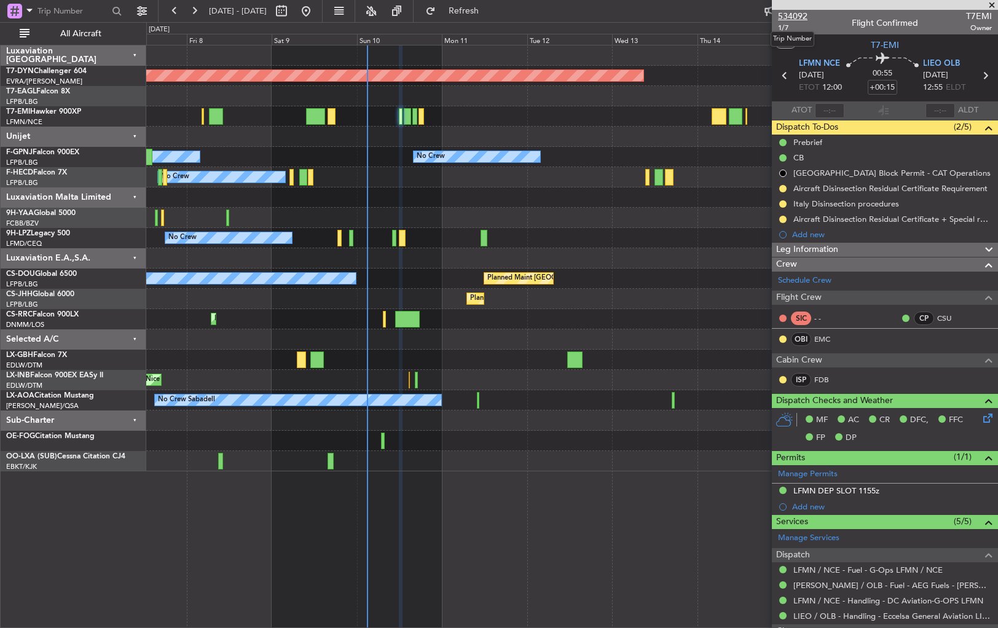
click at [798, 17] on span "534092" at bounding box center [792, 16] width 29 height 13
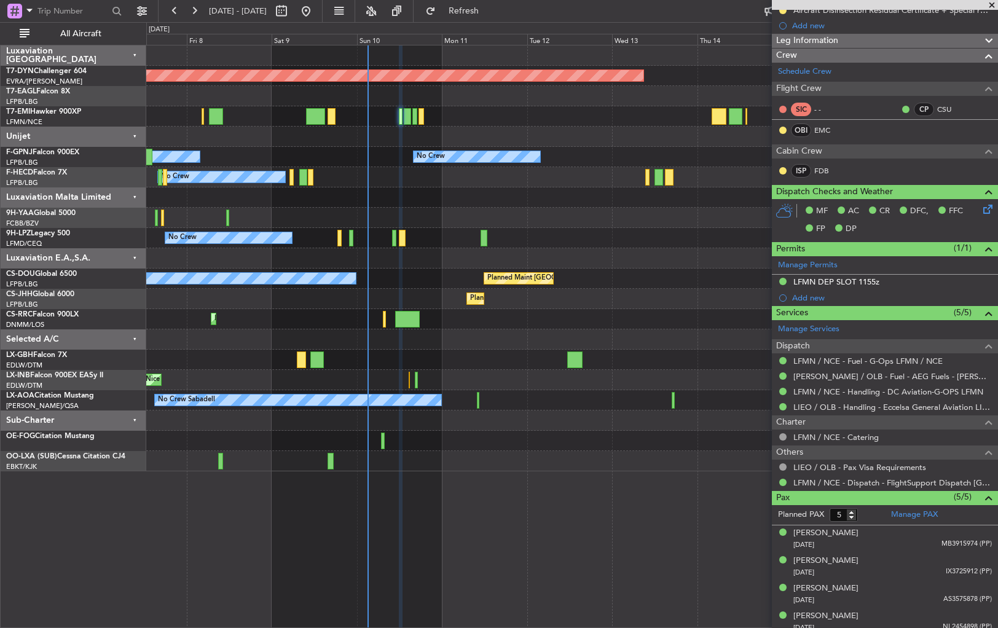
scroll to position [242, 0]
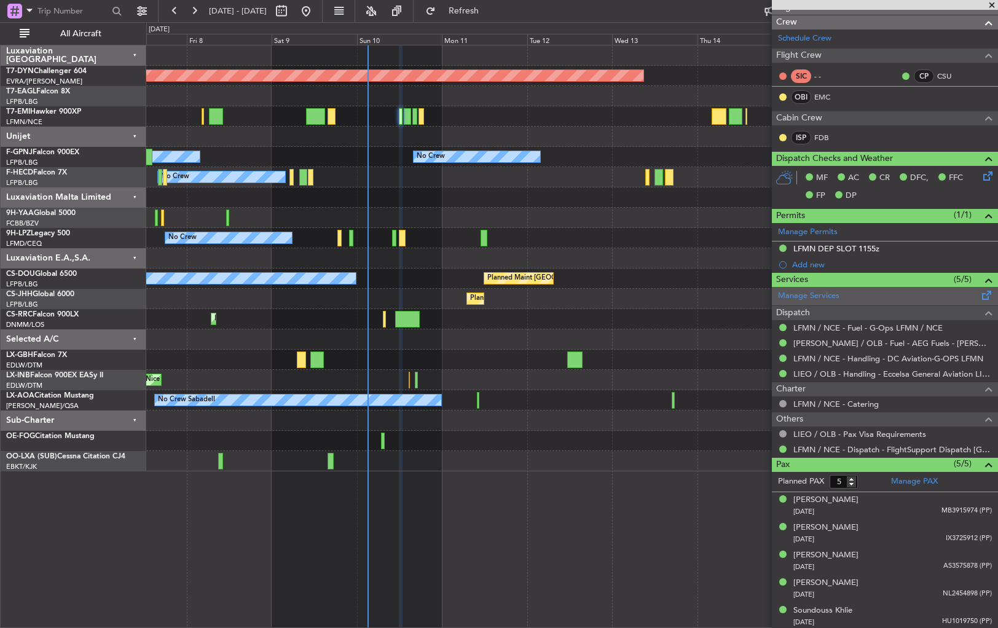
click at [968, 295] on div "Manage Services" at bounding box center [885, 296] width 226 height 18
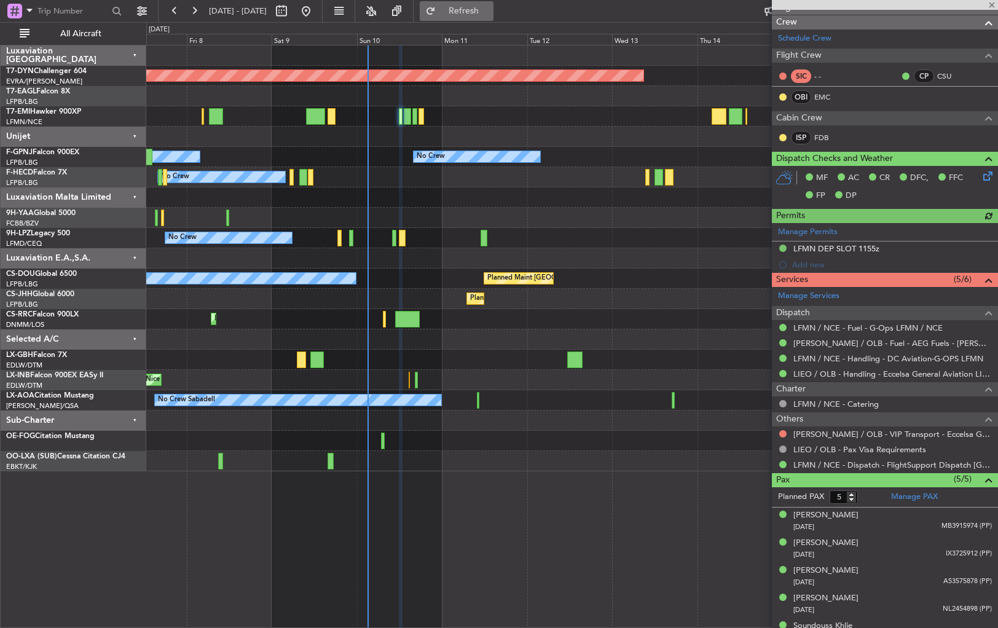
click at [493, 2] on button "Refresh" at bounding box center [457, 11] width 74 height 20
click at [782, 433] on button at bounding box center [782, 433] width 7 height 7
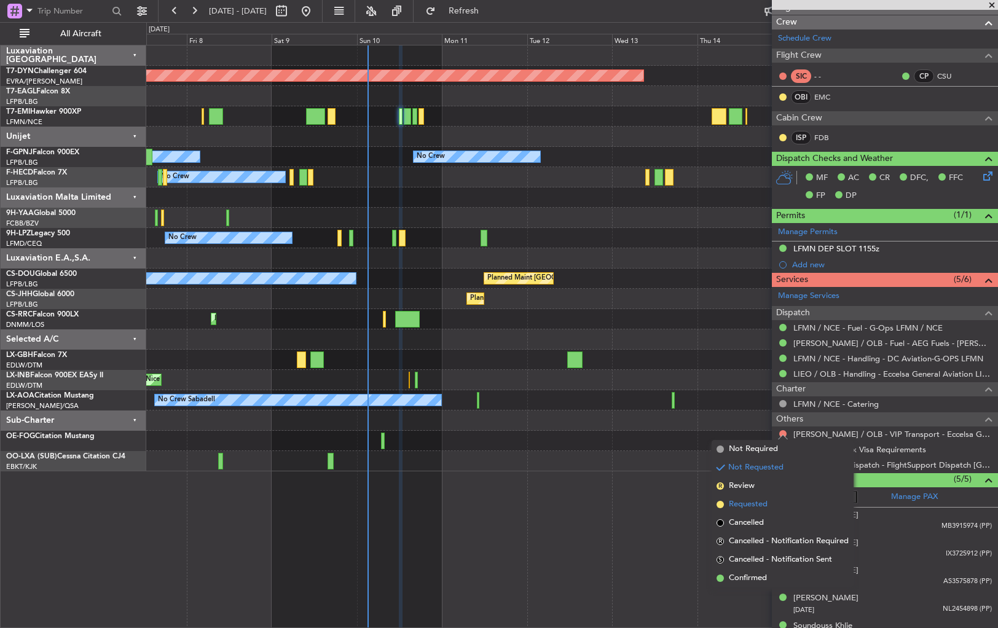
click at [718, 505] on span at bounding box center [720, 504] width 7 height 7
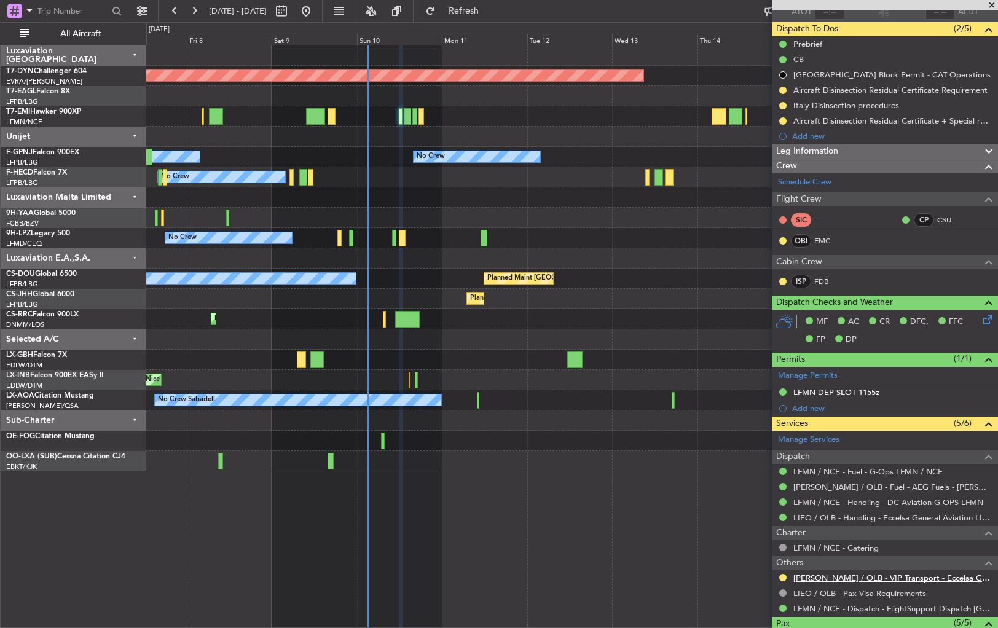
scroll to position [0, 0]
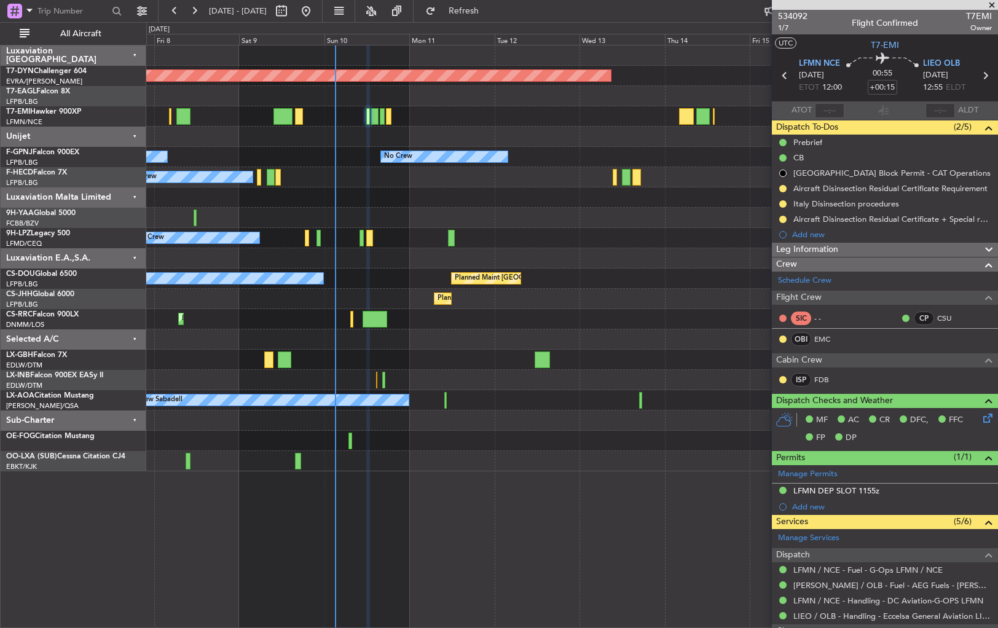
click at [537, 198] on div at bounding box center [571, 197] width 851 height 20
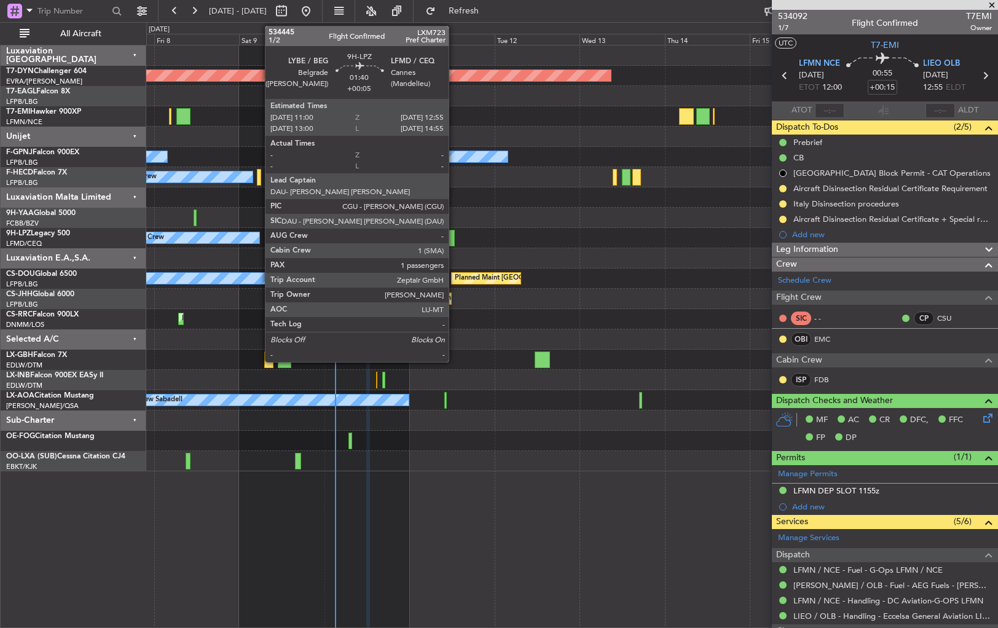
click at [454, 237] on div at bounding box center [451, 238] width 7 height 17
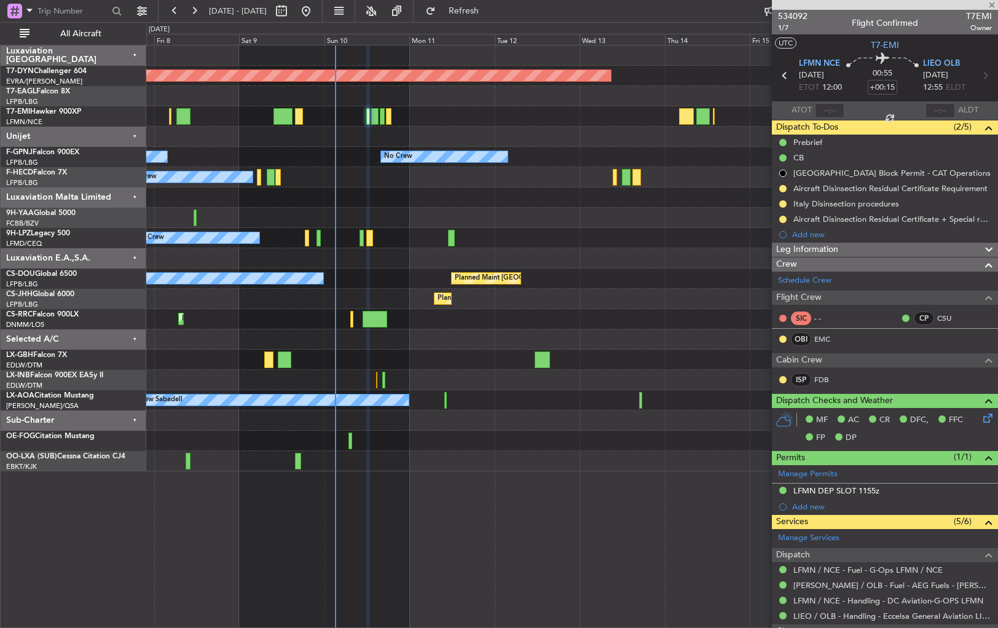
type input "+00:05"
type input "1"
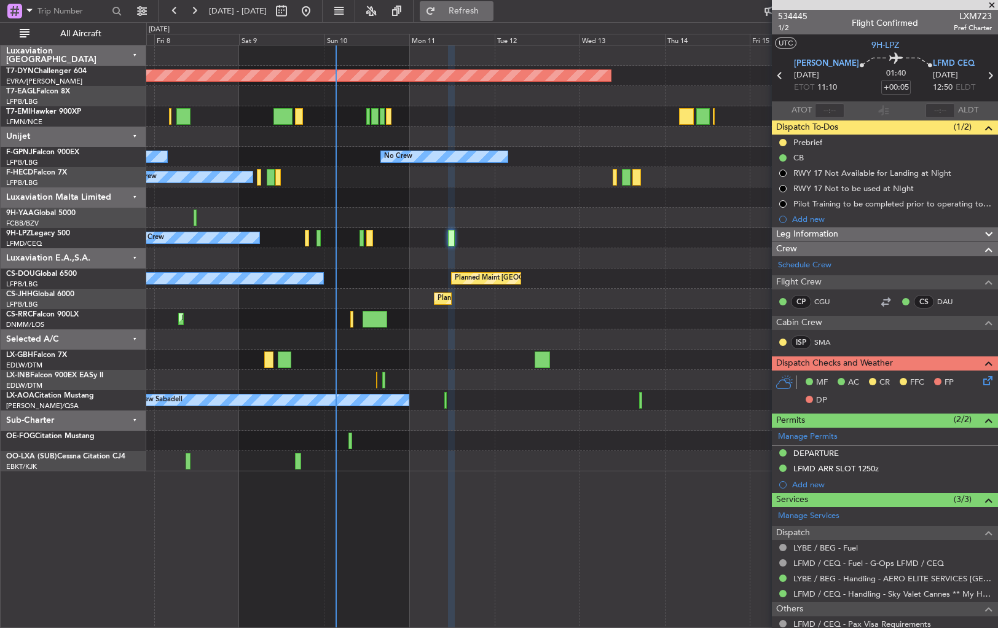
click at [490, 7] on span "Refresh" at bounding box center [464, 11] width 52 height 9
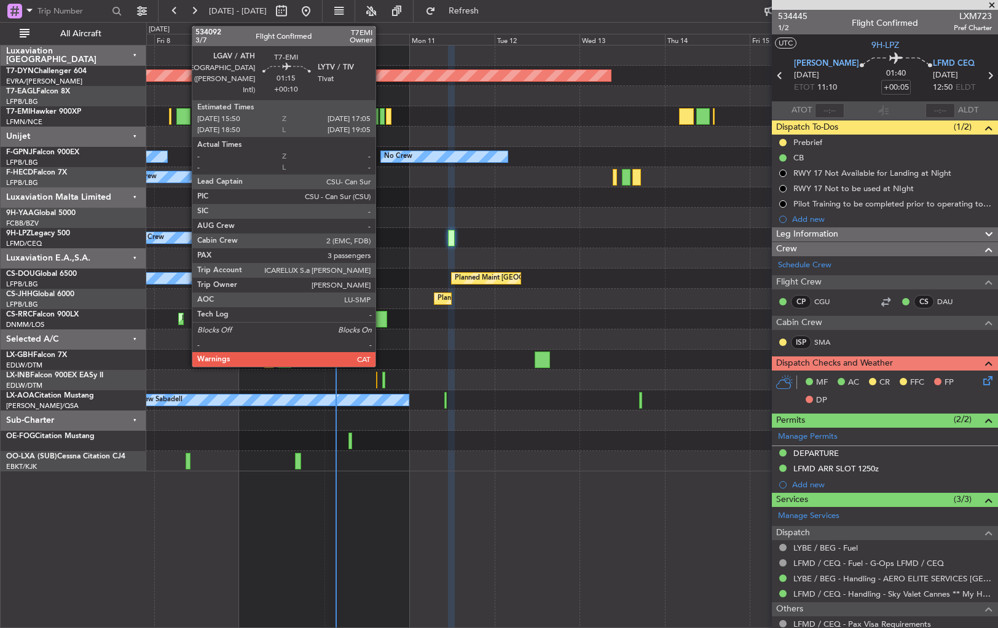
click at [381, 113] on div at bounding box center [382, 116] width 5 height 17
type input "+00:10"
type input "3"
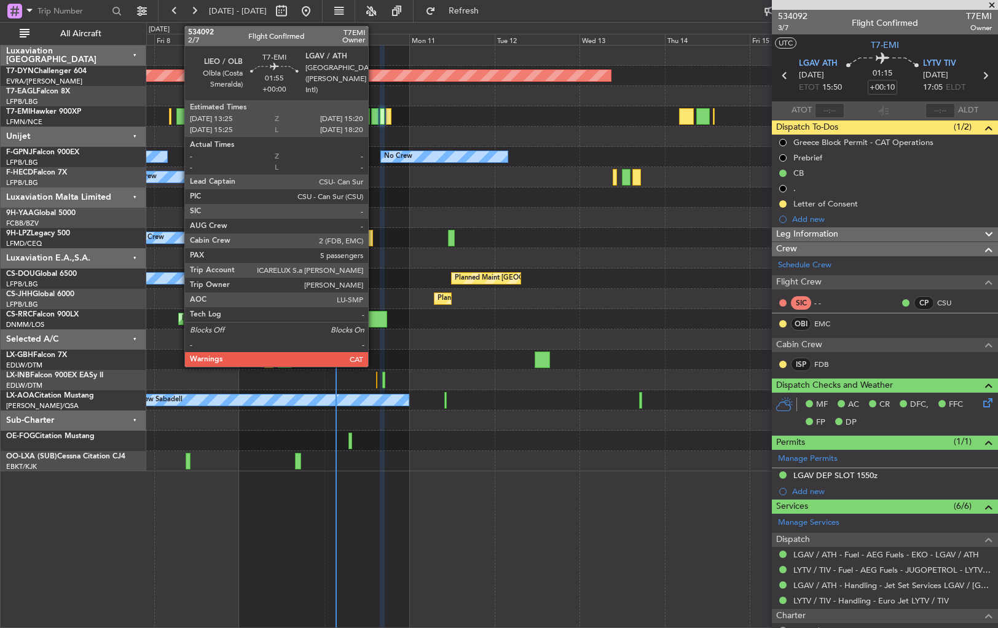
click at [374, 120] on div at bounding box center [374, 116] width 7 height 17
type input "5"
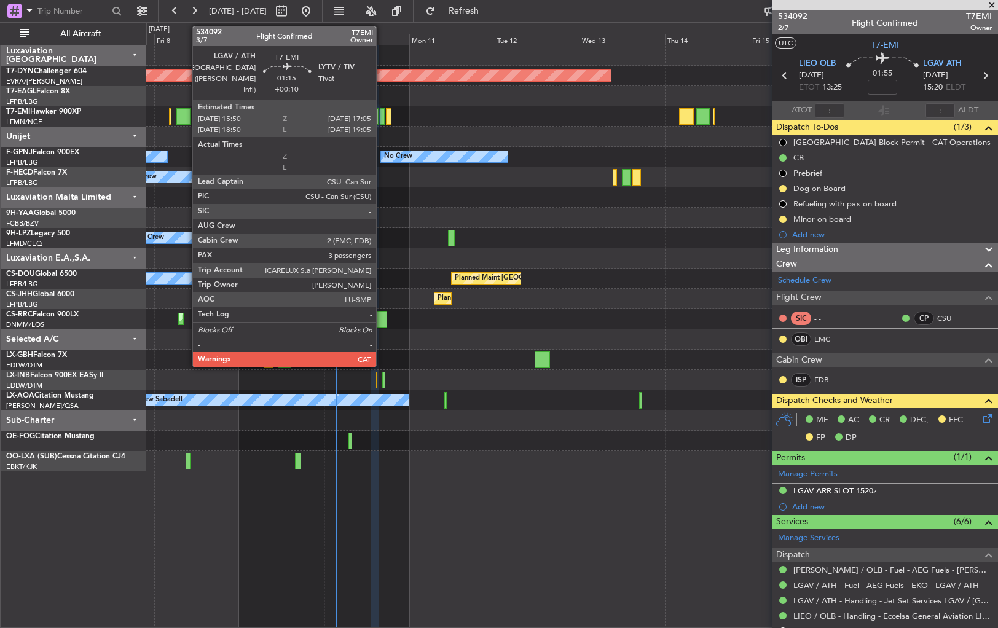
click at [382, 114] on div at bounding box center [382, 116] width 5 height 17
type input "+00:10"
type input "3"
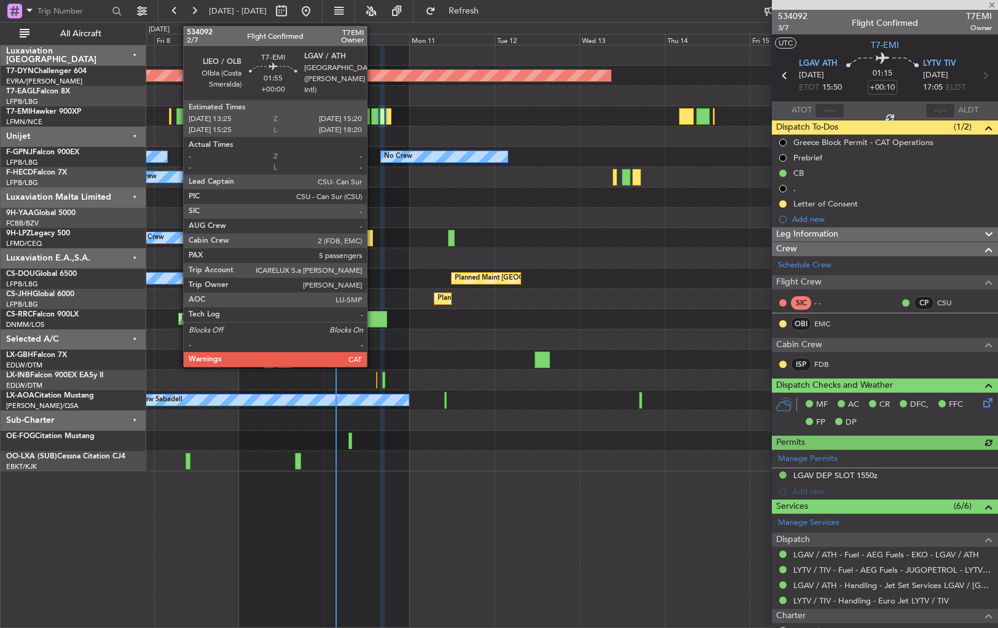
click at [372, 116] on div at bounding box center [374, 116] width 7 height 17
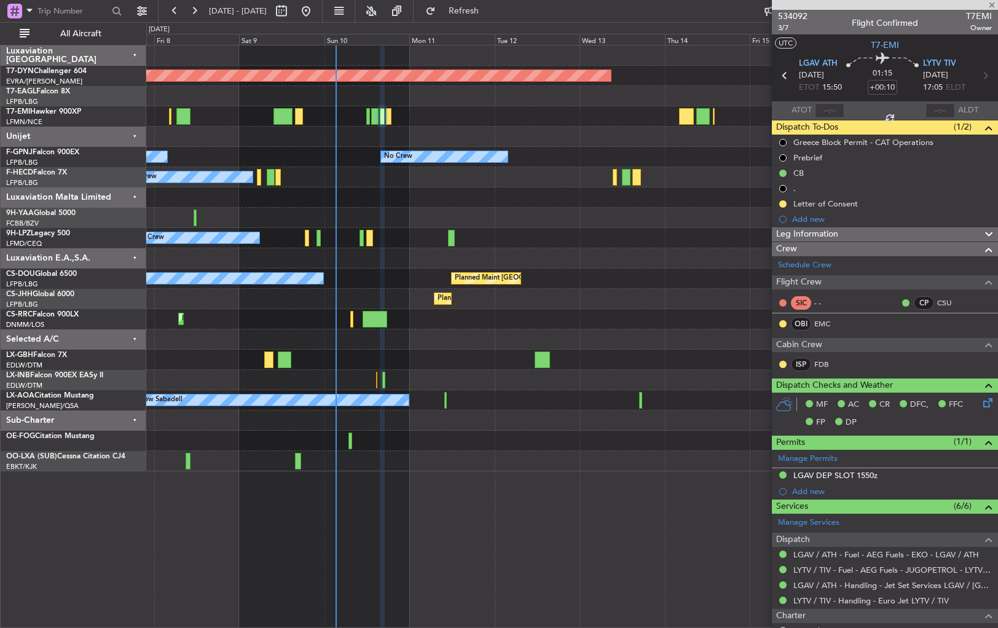
type input "5"
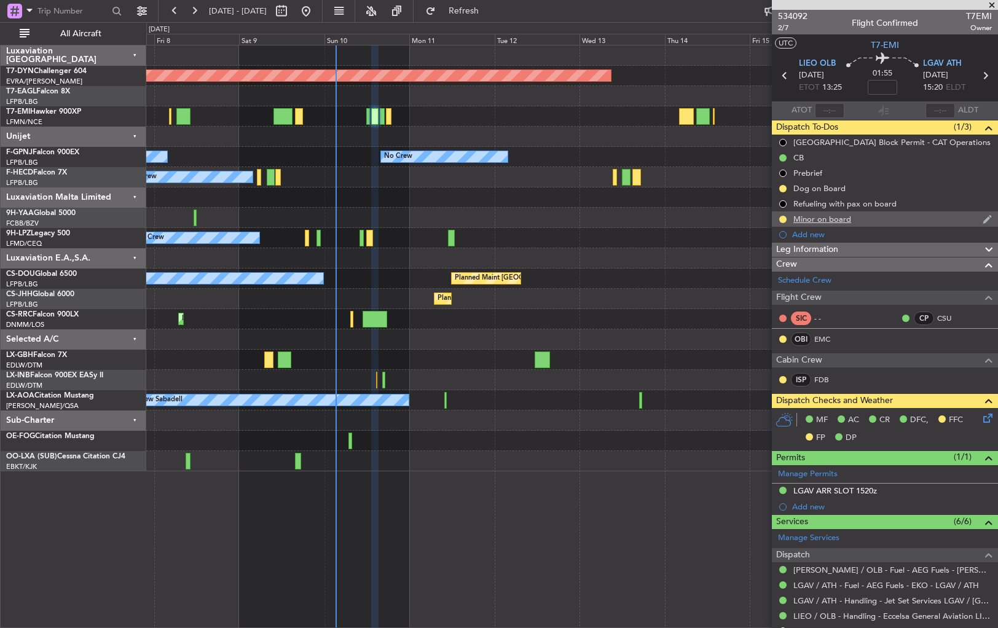
click at [878, 215] on div "Minor on board" at bounding box center [885, 218] width 226 height 15
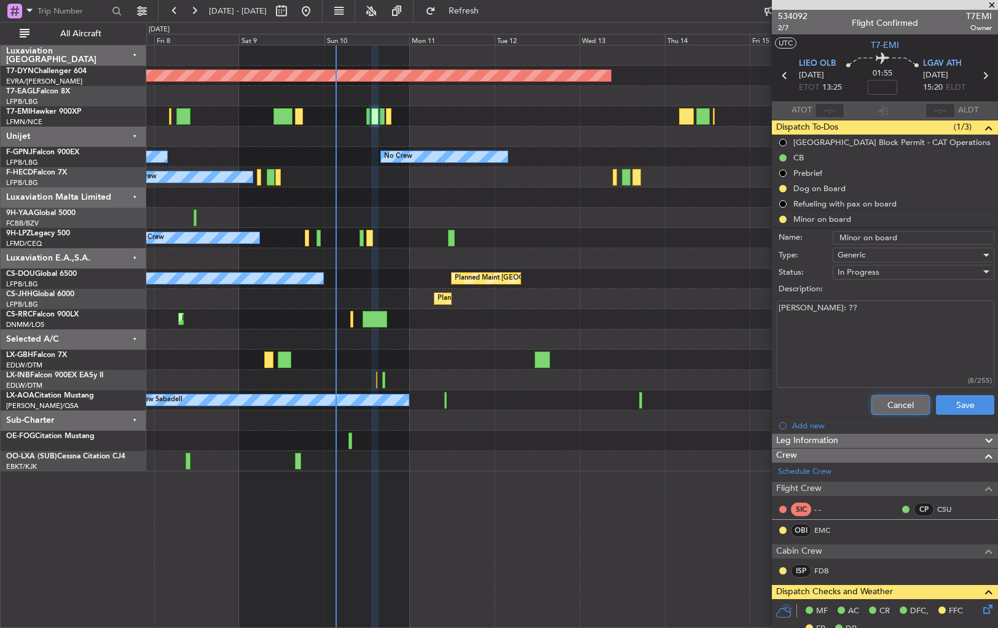
click at [899, 411] on button "Cancel" at bounding box center [900, 405] width 58 height 20
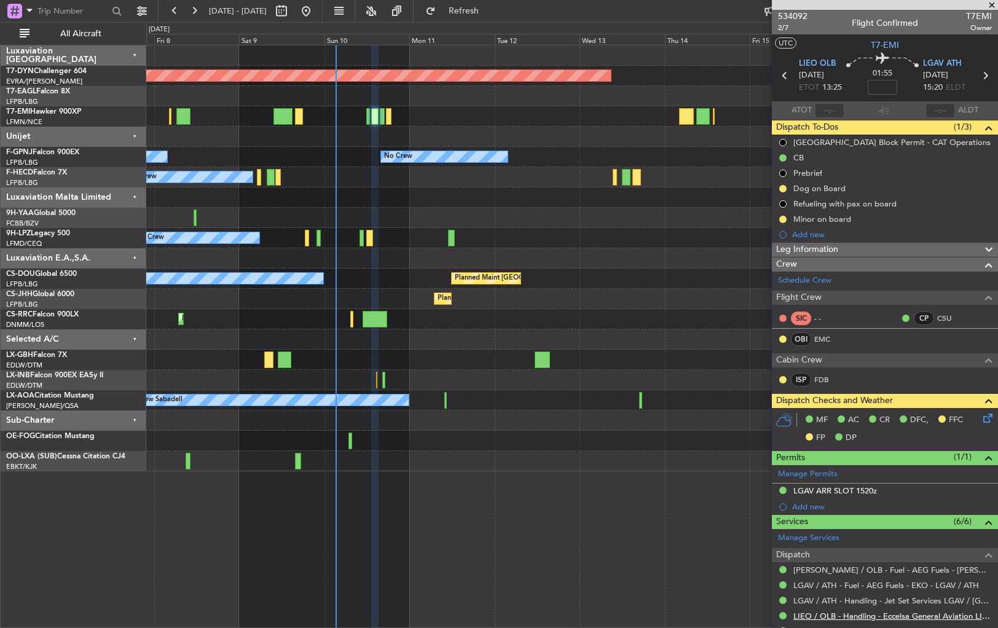
click at [809, 615] on link "LIEO / OLB - Handling - Eccelsa General Aviation LIEO / OLB" at bounding box center [892, 616] width 199 height 10
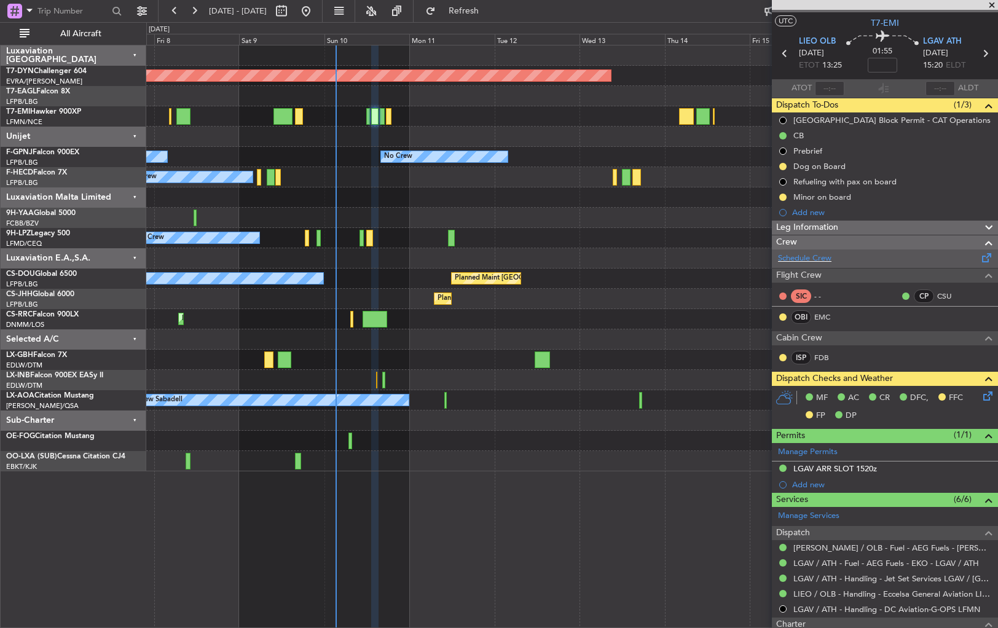
scroll to position [12, 0]
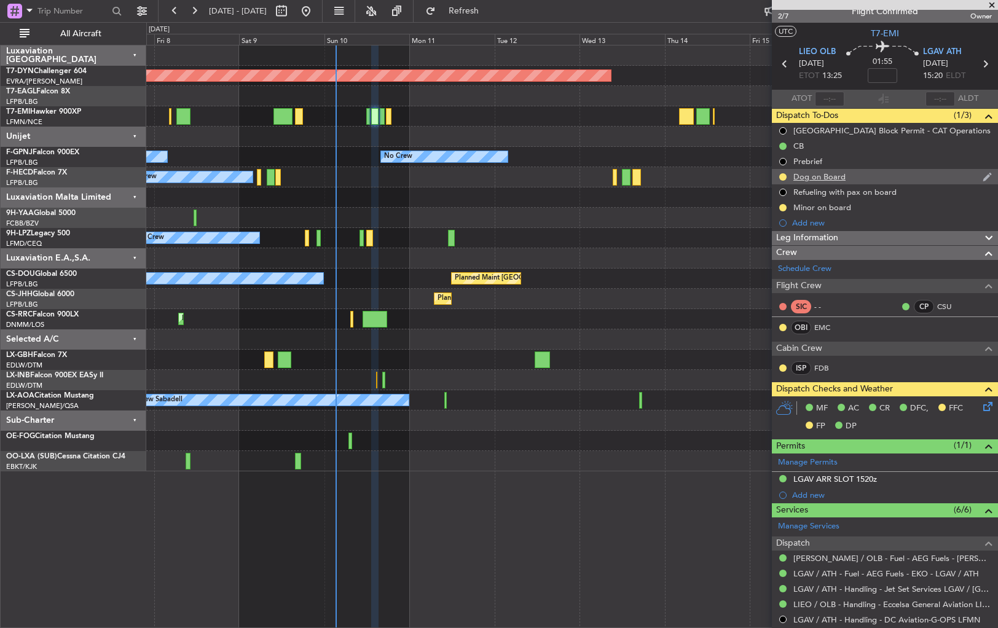
click at [918, 175] on div "Dog on Board" at bounding box center [885, 176] width 226 height 15
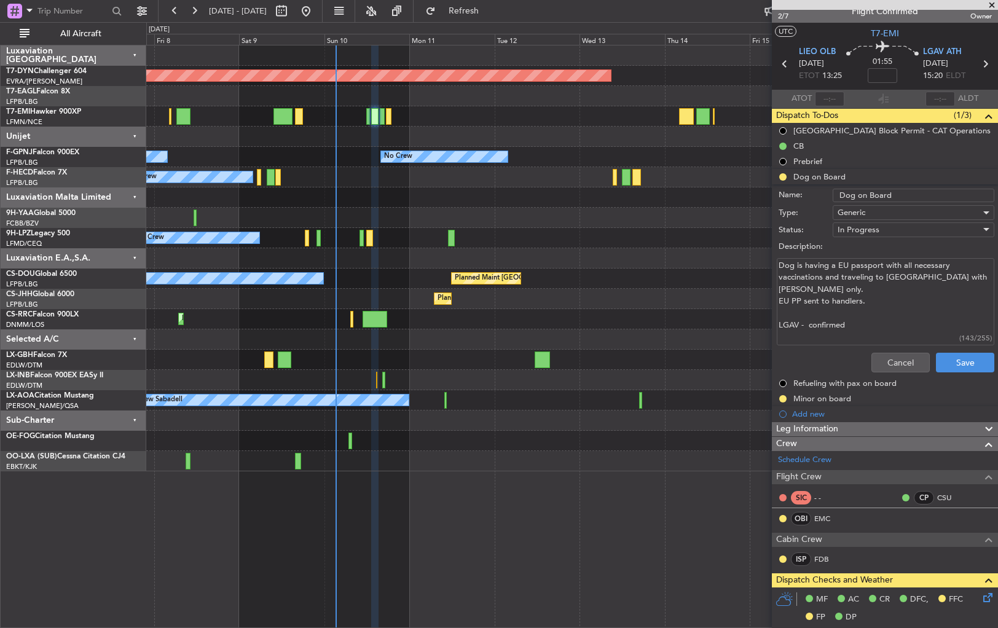
click at [783, 320] on textarea "Dog is having a EU passport with all necessary vaccinations and traveling to [G…" at bounding box center [886, 302] width 218 height 88
click at [853, 320] on textarea "Dog is having a EU passport with all necessary vaccinations and traveling to [G…" at bounding box center [886, 302] width 218 height 88
type textarea "Dog is having a EU passport with all necessary vaccinations and traveling to [G…"
click at [946, 361] on button "Save" at bounding box center [965, 363] width 58 height 20
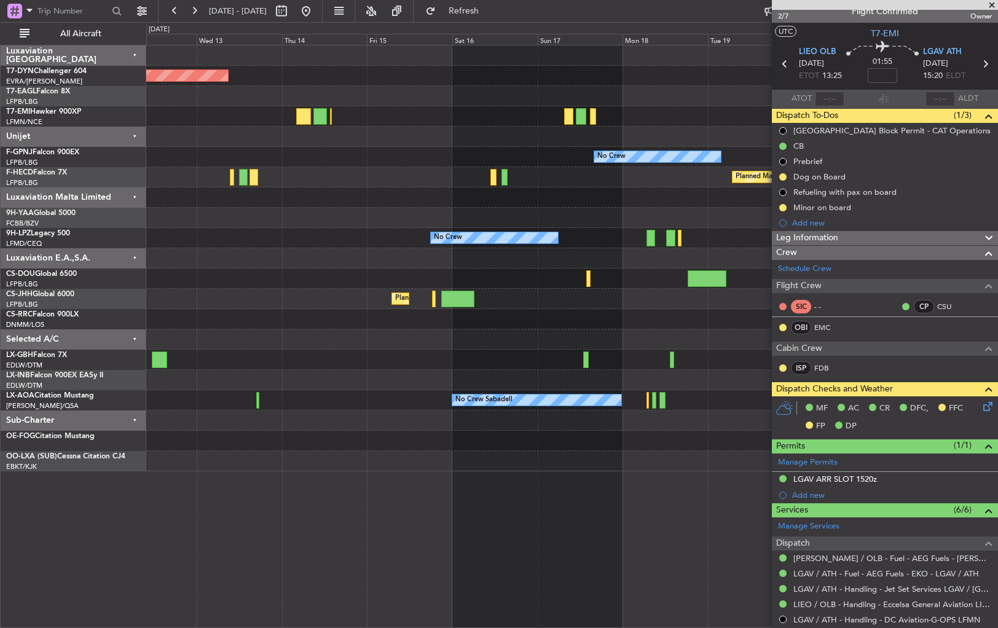
click at [283, 316] on div at bounding box center [571, 319] width 851 height 20
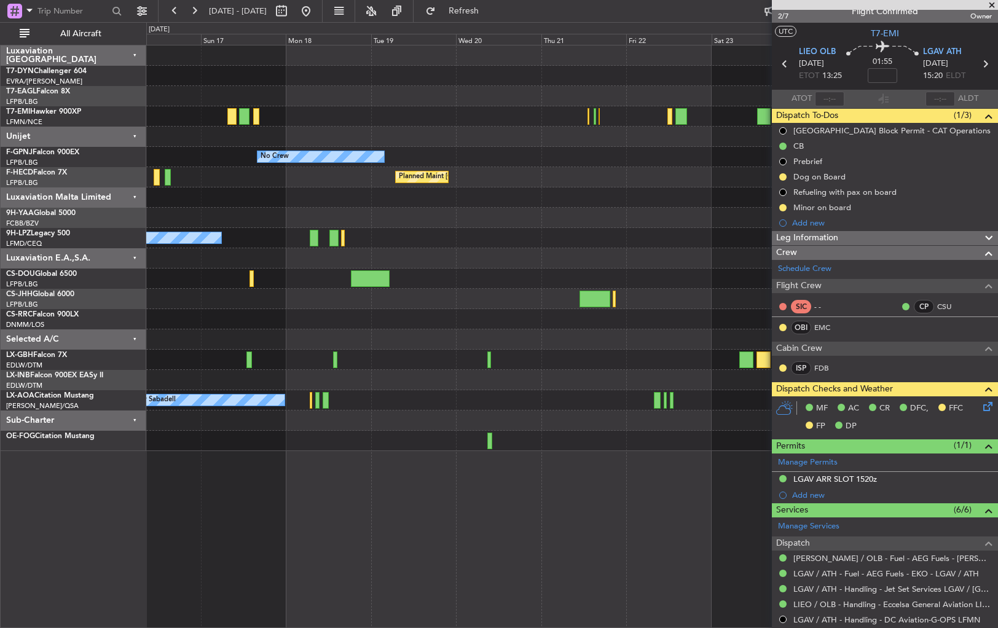
click at [253, 336] on div "Planned Maint Geneva (Cointrin) No Crew No Crew Planned Maint [GEOGRAPHIC_DATA]…" at bounding box center [571, 248] width 851 height 406
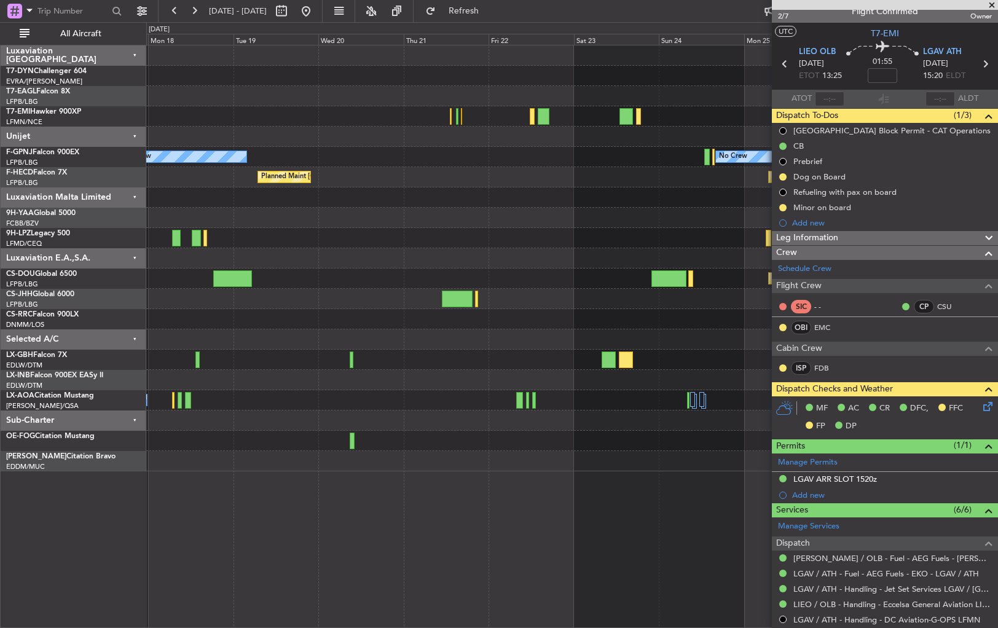
click at [256, 314] on div at bounding box center [571, 319] width 851 height 20
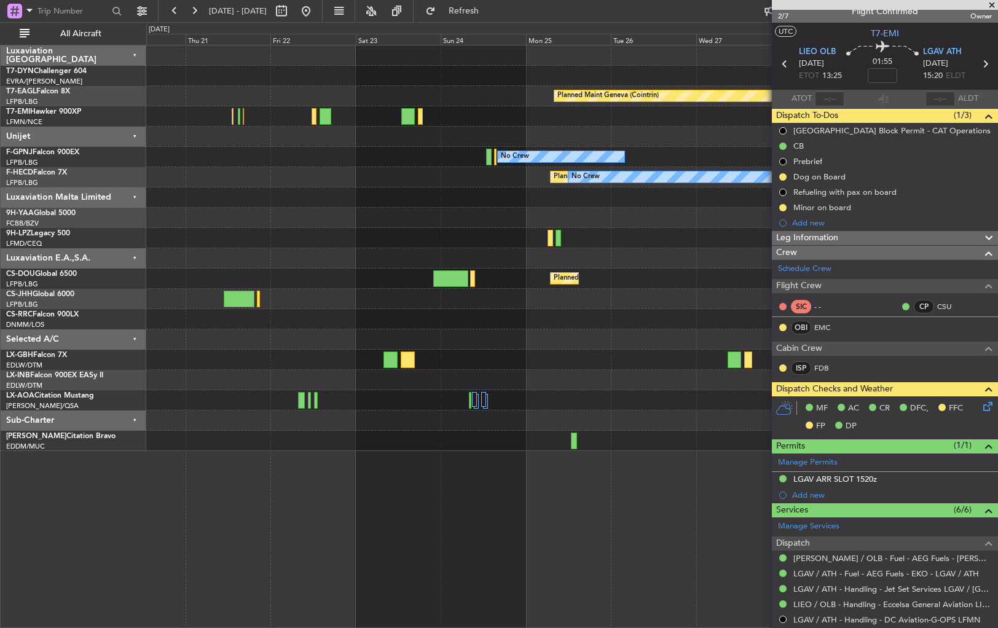
click at [650, 487] on div "Planned Maint Geneva (Cointrin) No Crew No Crew Planned Maint [GEOGRAPHIC_DATA]…" at bounding box center [572, 336] width 852 height 583
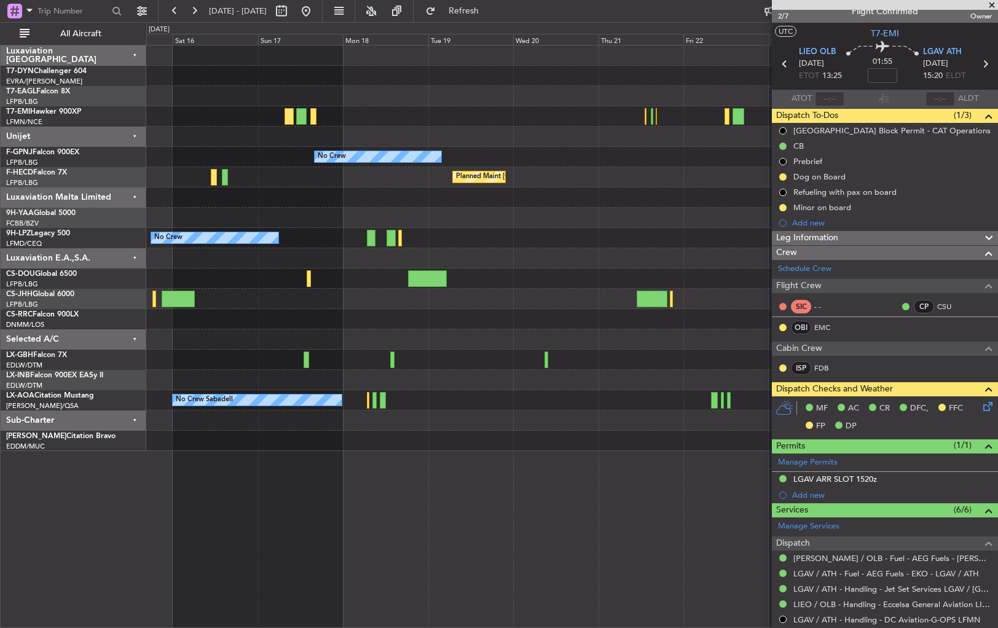
click at [742, 457] on div "Planned Maint [GEOGRAPHIC_DATA]-[GEOGRAPHIC_DATA] Planned Maint Geneva ([GEOGRA…" at bounding box center [572, 336] width 852 height 583
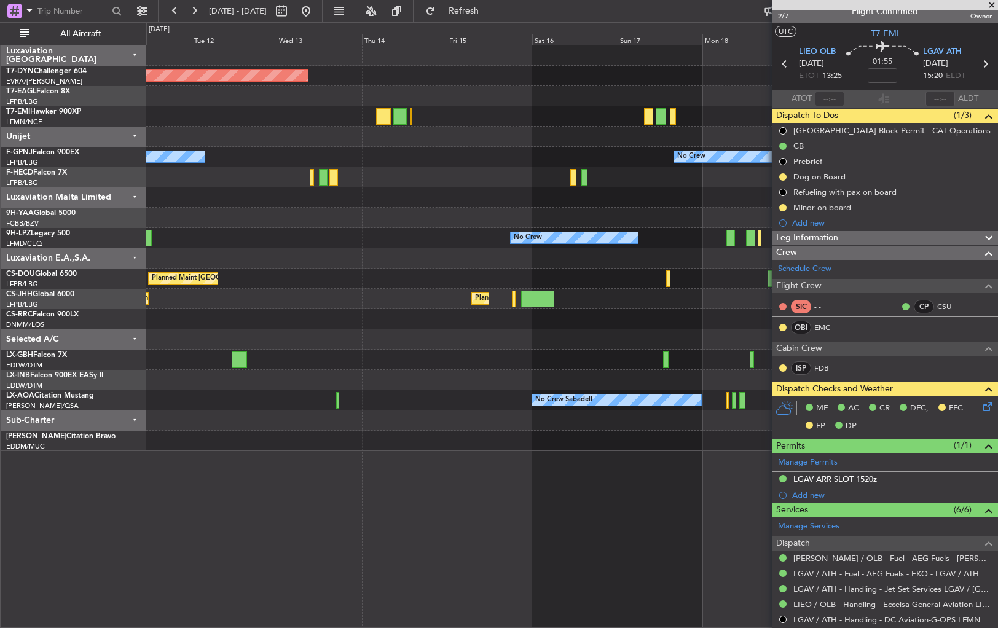
click at [777, 457] on fb-app "[DATE] - [DATE] Refresh Quick Links All Aircraft Planned Maint [GEOGRAPHIC_DATA…" at bounding box center [499, 318] width 998 height 619
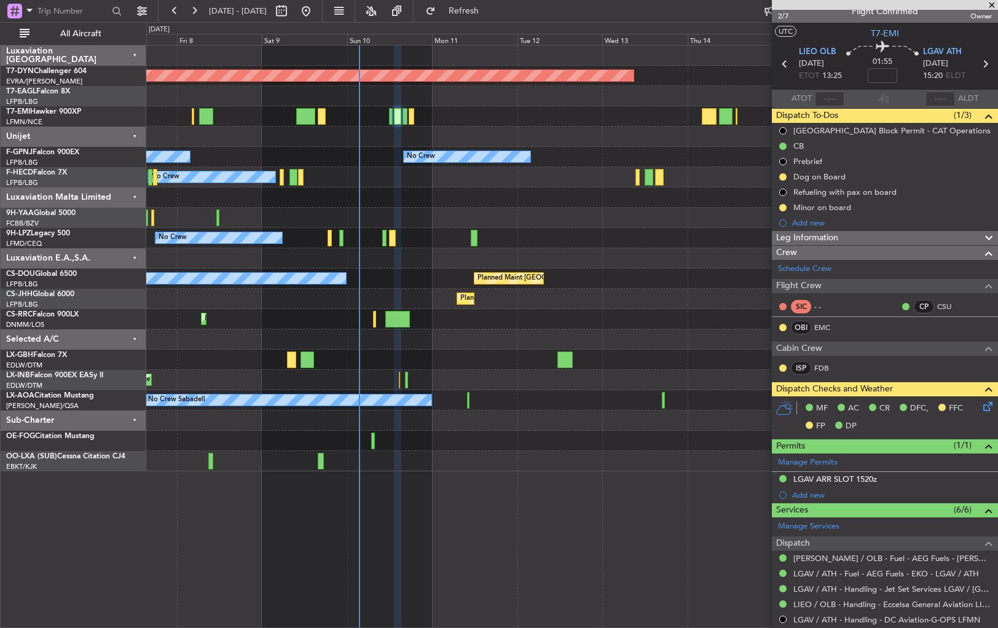
click at [501, 420] on div at bounding box center [571, 421] width 851 height 20
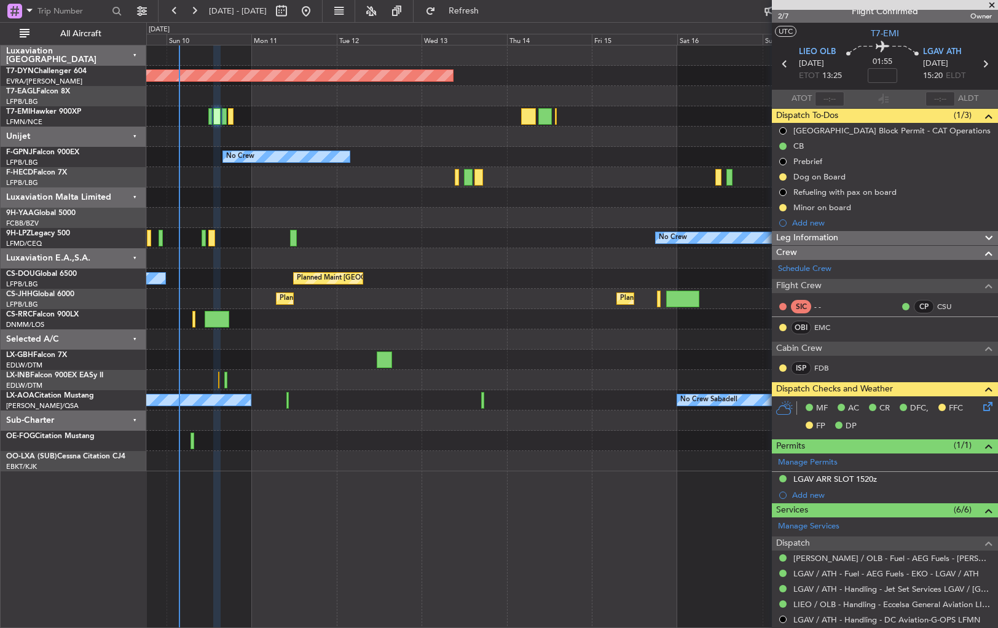
click at [418, 239] on div "Planned Maint [GEOGRAPHIC_DATA]-[GEOGRAPHIC_DATA] No Crew No Crew No Crew Plann…" at bounding box center [571, 258] width 851 height 426
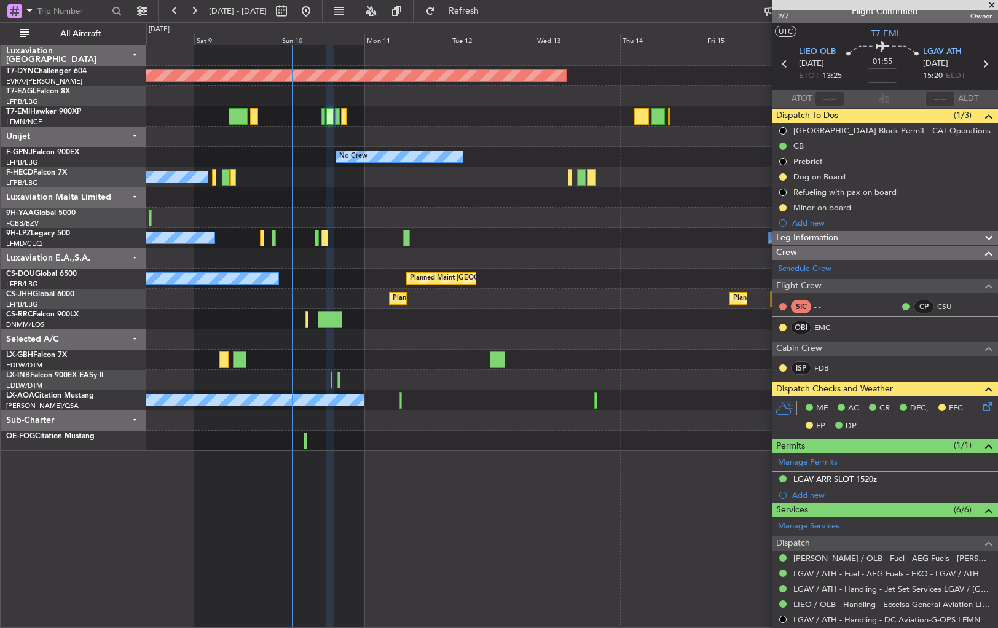
click at [618, 286] on div "Planned Maint [GEOGRAPHIC_DATA]-[GEOGRAPHIC_DATA] No Crew No Crew No Crew No Cr…" at bounding box center [571, 248] width 851 height 406
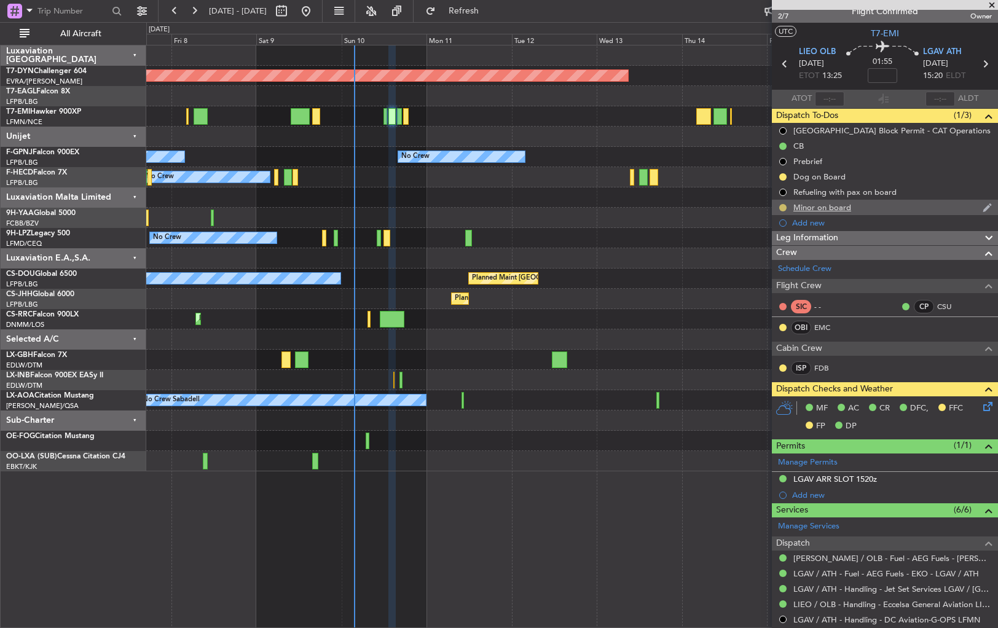
click at [784, 205] on button at bounding box center [782, 207] width 7 height 7
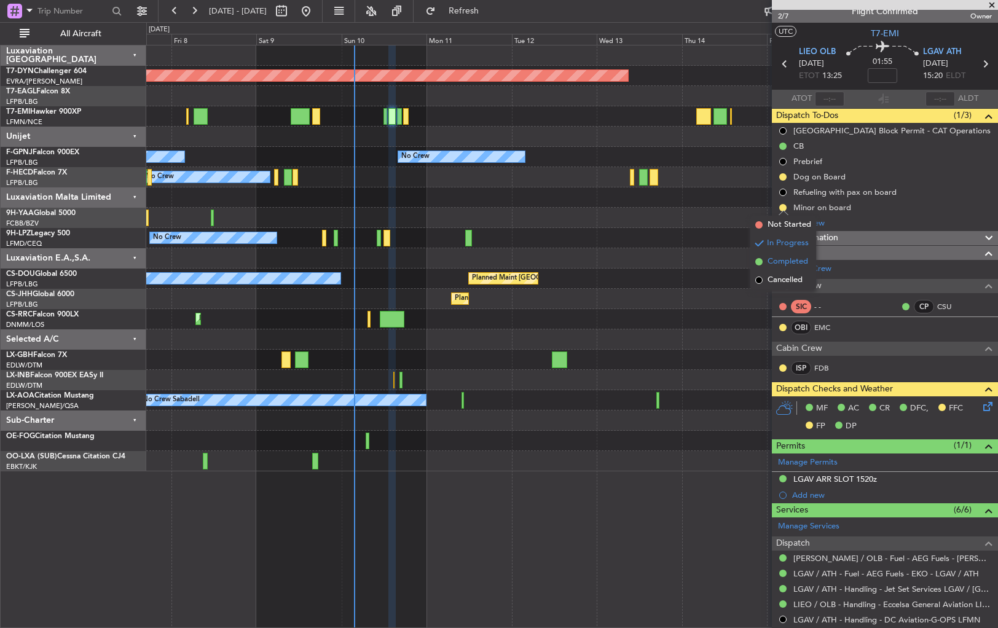
click at [762, 263] on span at bounding box center [758, 261] width 7 height 7
click at [878, 206] on div "Minor on board" at bounding box center [885, 207] width 226 height 15
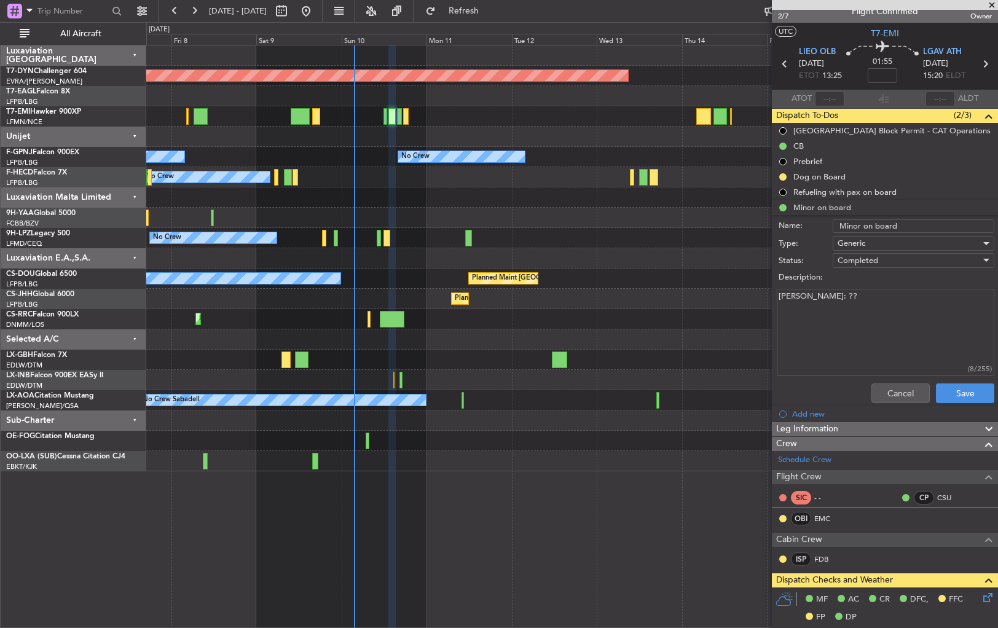
click at [818, 302] on textarea "[PERSON_NAME]: ??" at bounding box center [886, 333] width 218 height 88
click at [862, 309] on textarea "[PERSON_NAME]: not needed LGAV- not mandatory," at bounding box center [886, 333] width 218 height 88
type textarea "[PERSON_NAME]: not needed LGAV- not mandatory, just recomended"
click at [969, 386] on button "Save" at bounding box center [965, 393] width 58 height 20
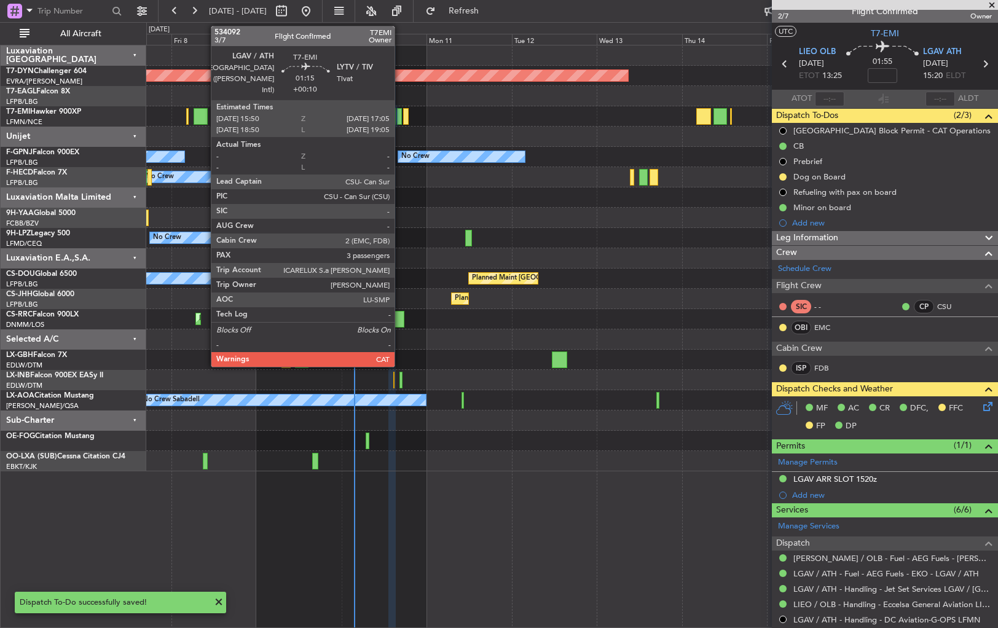
click at [400, 119] on div at bounding box center [399, 116] width 5 height 17
type input "+00:10"
type input "3"
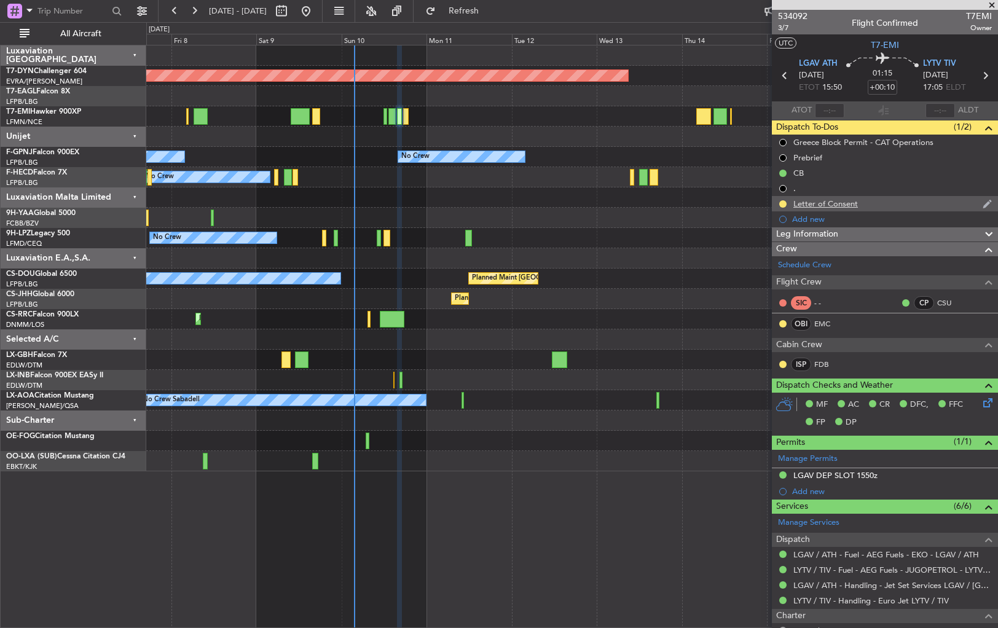
click at [896, 207] on div "Letter of Consent" at bounding box center [885, 203] width 226 height 15
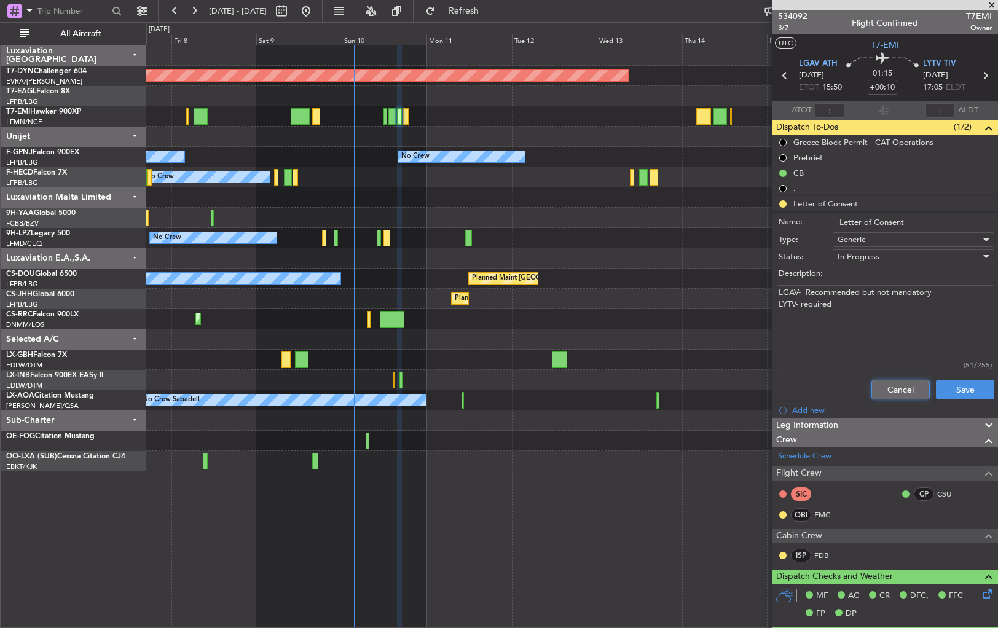
click at [904, 388] on button "Cancel" at bounding box center [900, 390] width 58 height 20
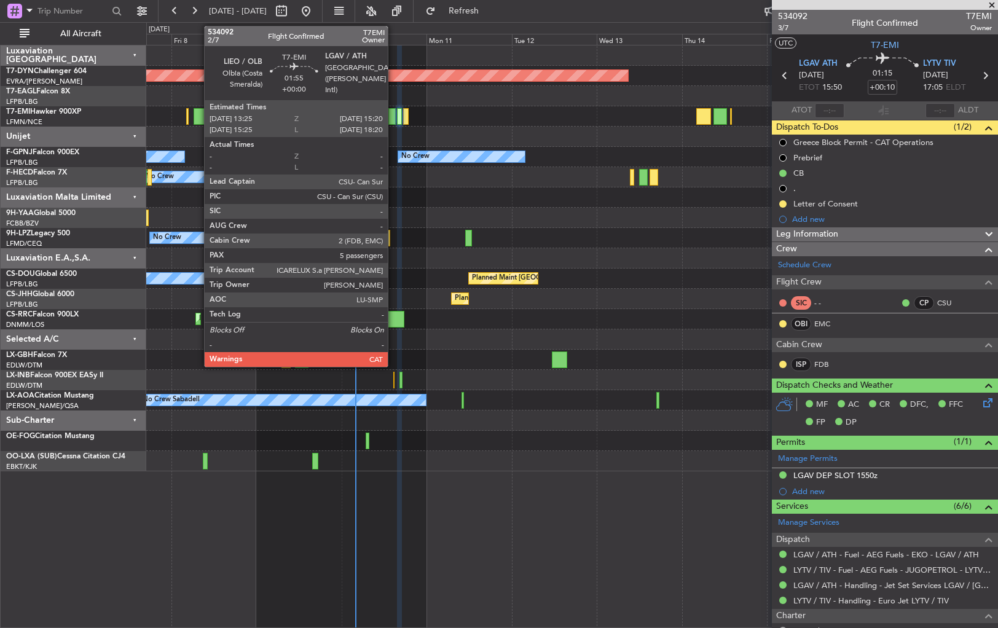
click at [393, 118] on div at bounding box center [391, 116] width 7 height 17
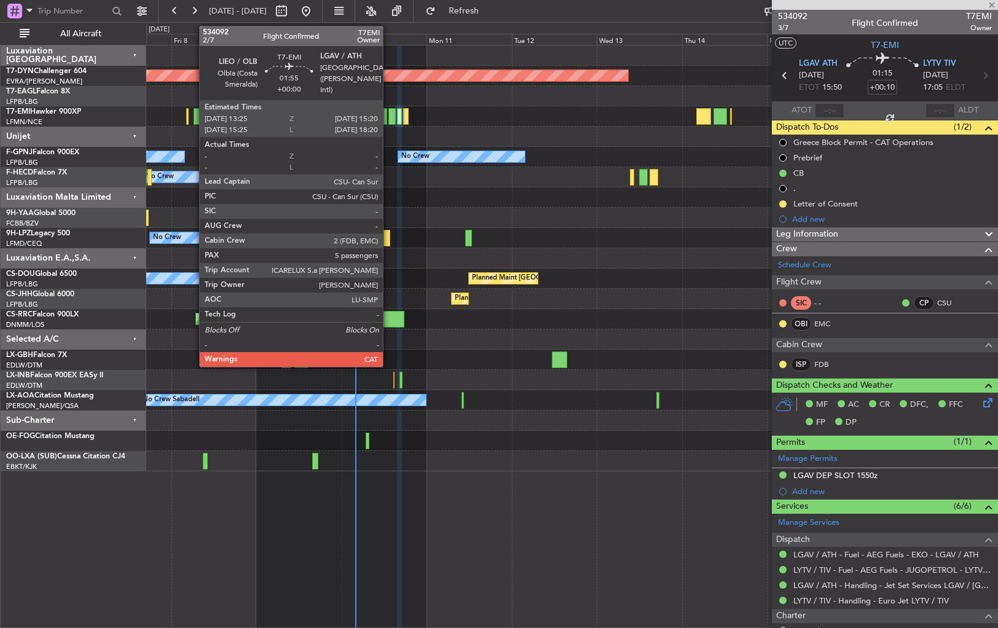
type input "5"
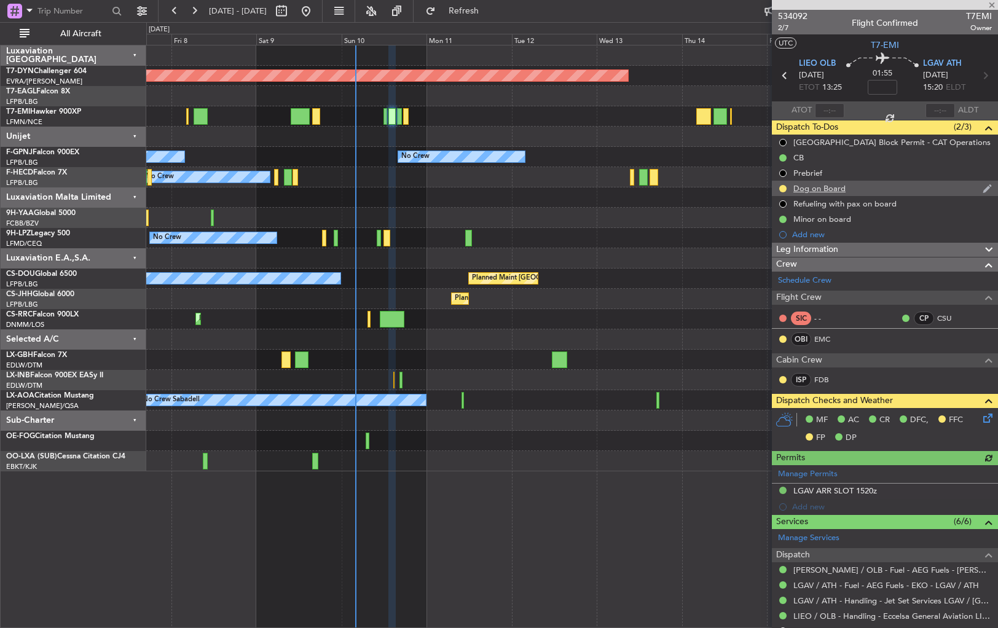
click at [887, 192] on div "Dog on Board" at bounding box center [885, 188] width 226 height 15
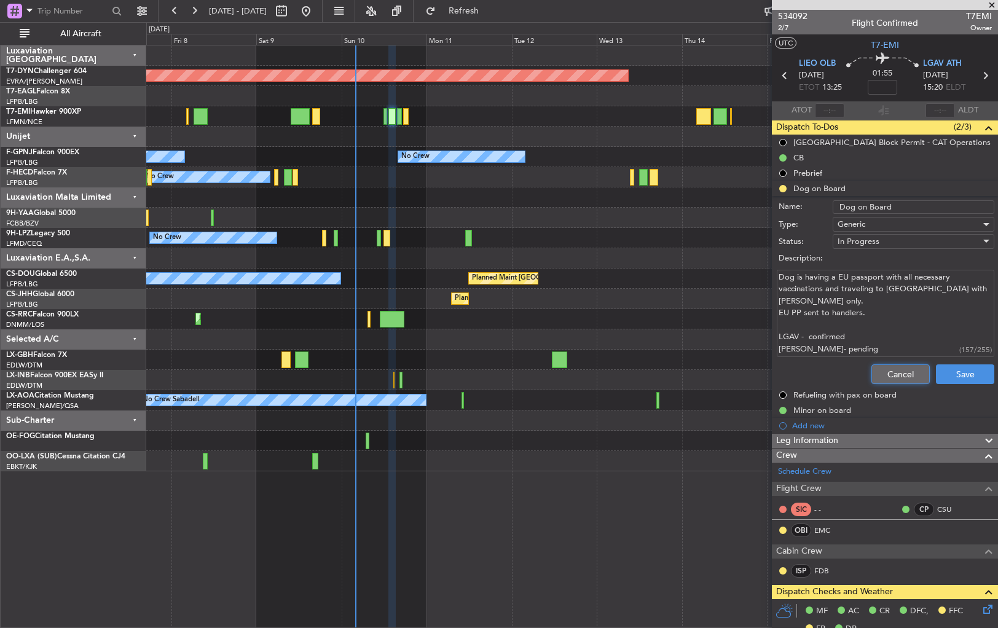
click at [892, 373] on button "Cancel" at bounding box center [900, 374] width 58 height 20
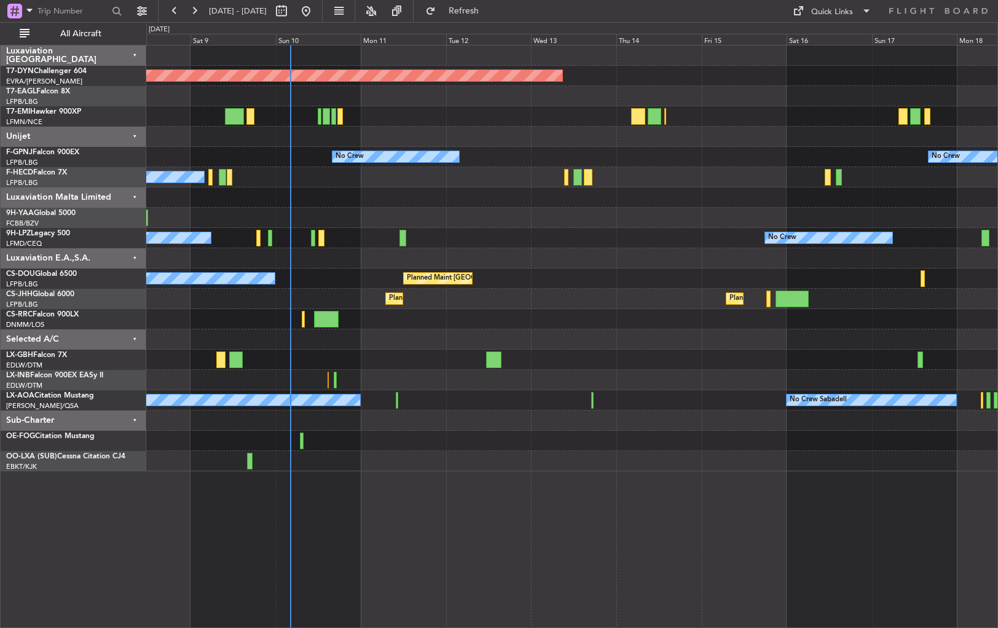
click at [472, 415] on div "Planned Maint [GEOGRAPHIC_DATA]-[GEOGRAPHIC_DATA] No Crew No Crew No Crew No Cr…" at bounding box center [571, 258] width 851 height 426
